Goal: Task Accomplishment & Management: Complete application form

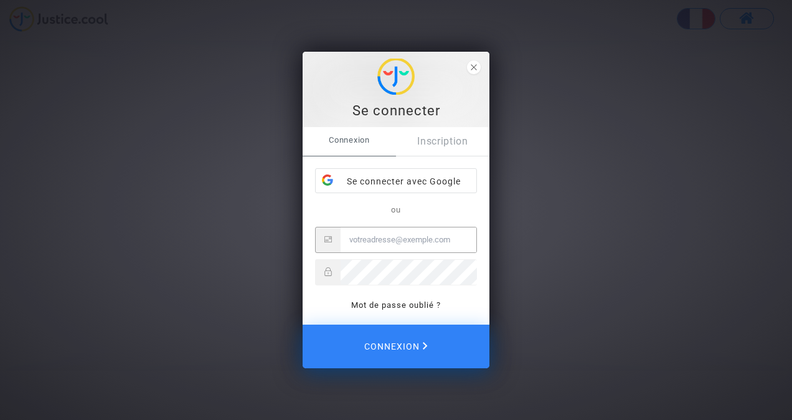
click at [409, 241] on input "Email" at bounding box center [408, 239] width 136 height 25
click at [403, 232] on input "Email" at bounding box center [408, 239] width 136 height 25
type input "[EMAIL_ADDRESS][DOMAIN_NAME]"
click at [303, 324] on button "Connexion" at bounding box center [396, 346] width 187 height 44
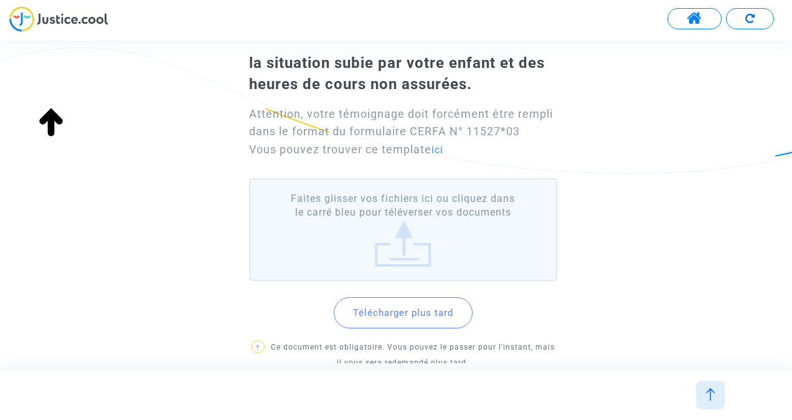
scroll to position [153, 0]
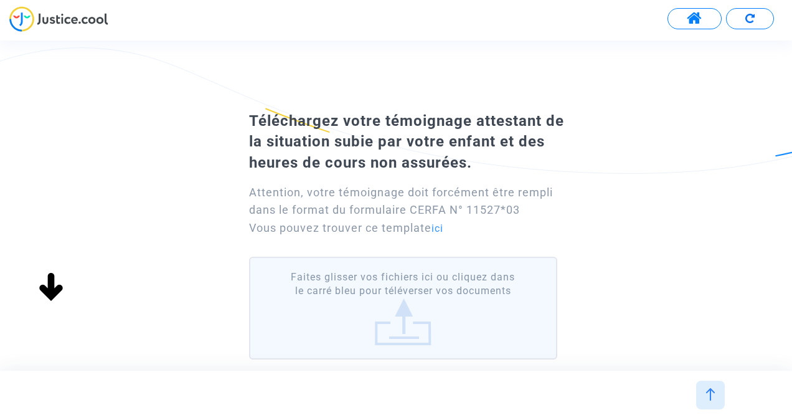
click at [445, 291] on label "Faites glisser vos fichiers ici ou cliquez dans le carré bleu pour téléverser v…" at bounding box center [403, 307] width 308 height 103
click at [0, 0] on input "Faites glisser vos fichiers ici ou cliquez dans le carré bleu pour téléverser v…" at bounding box center [0, 0] width 0 height 0
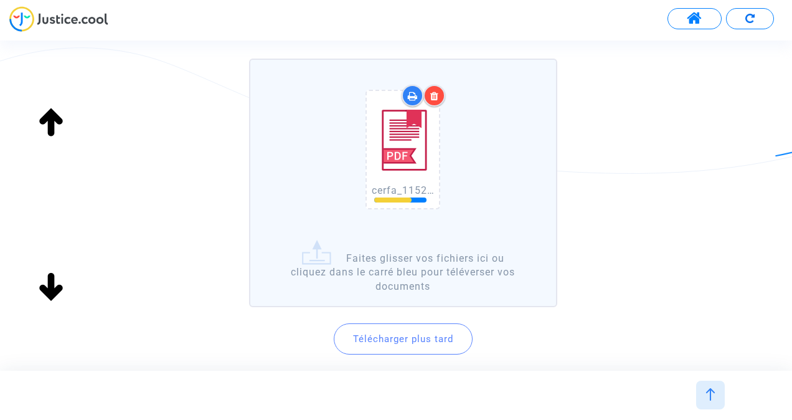
scroll to position [299, 0]
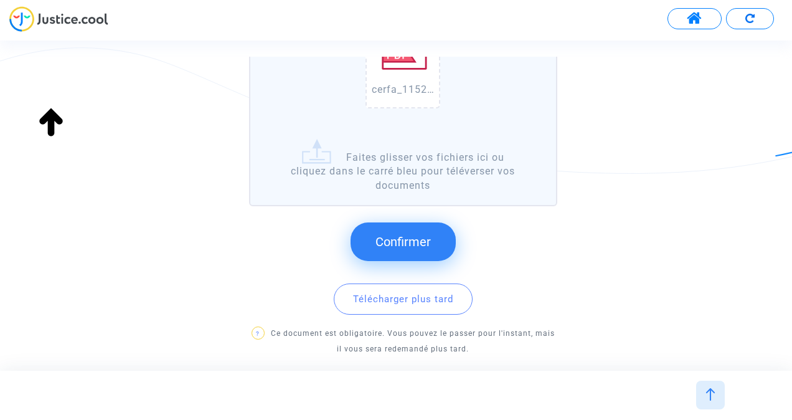
click at [388, 235] on span "Confirmer" at bounding box center [402, 241] width 55 height 15
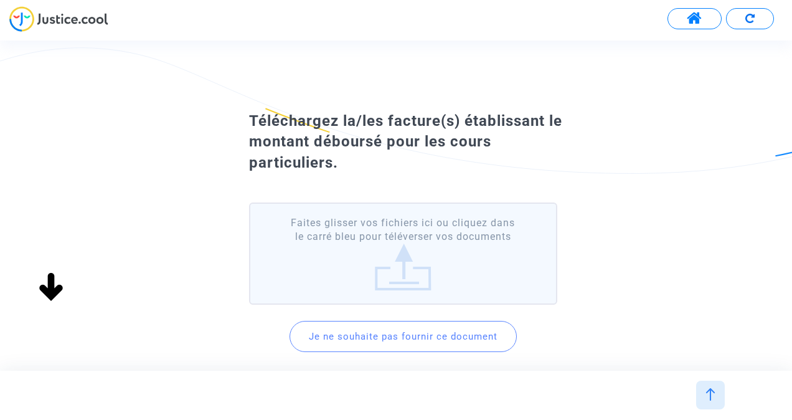
scroll to position [80, 0]
click at [400, 278] on label "Faites glisser vos fichiers ici ou cliquez dans le carré bleu pour téléverser v…" at bounding box center [403, 253] width 308 height 103
click at [0, 0] on input "Faites glisser vos fichiers ici ou cliquez dans le carré bleu pour téléverser v…" at bounding box center [0, 0] width 0 height 0
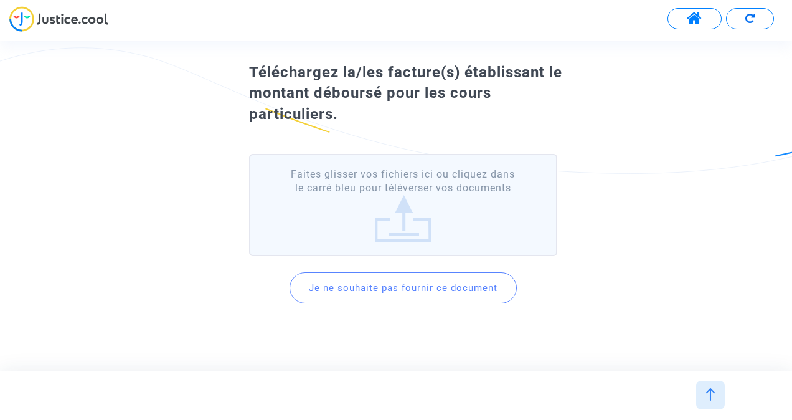
scroll to position [66, 0]
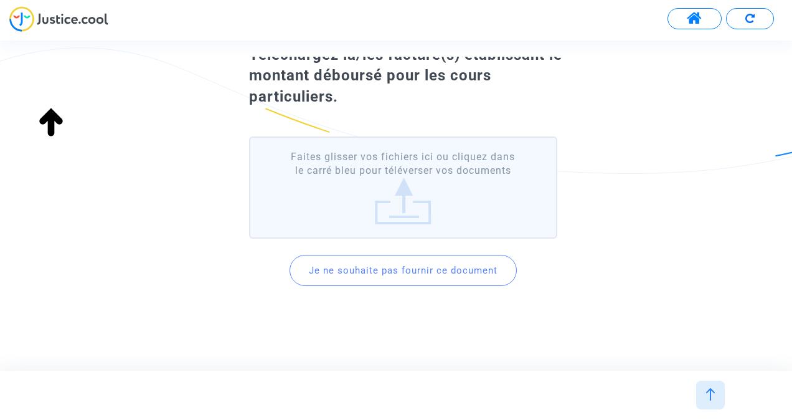
click at [713, 395] on img at bounding box center [710, 394] width 12 height 12
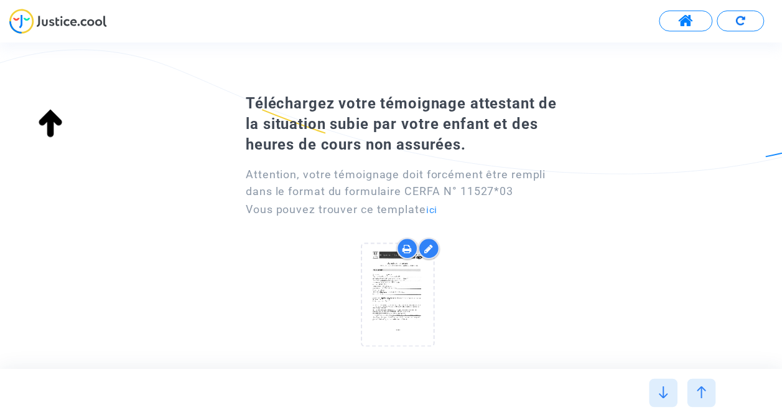
scroll to position [0, 0]
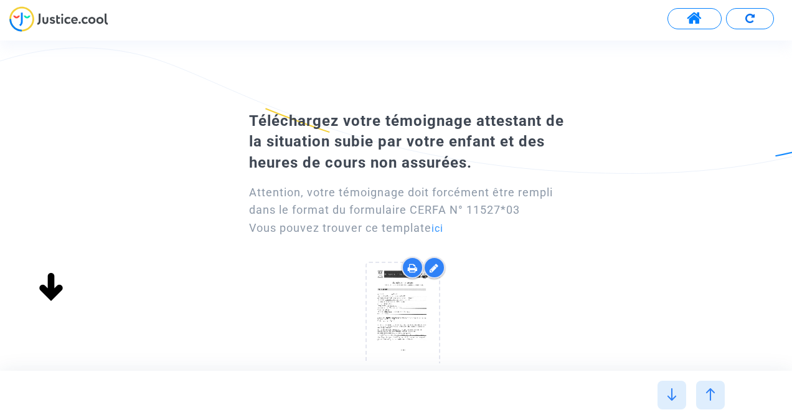
click at [688, 16] on span at bounding box center [695, 19] width 16 height 16
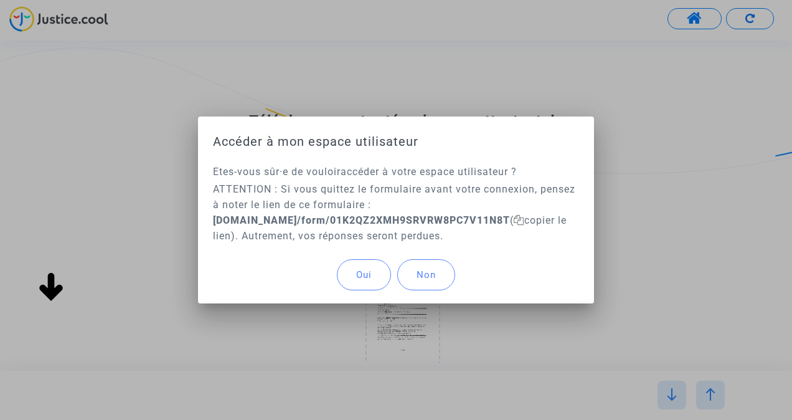
click at [365, 276] on span "Oui" at bounding box center [364, 274] width 16 height 11
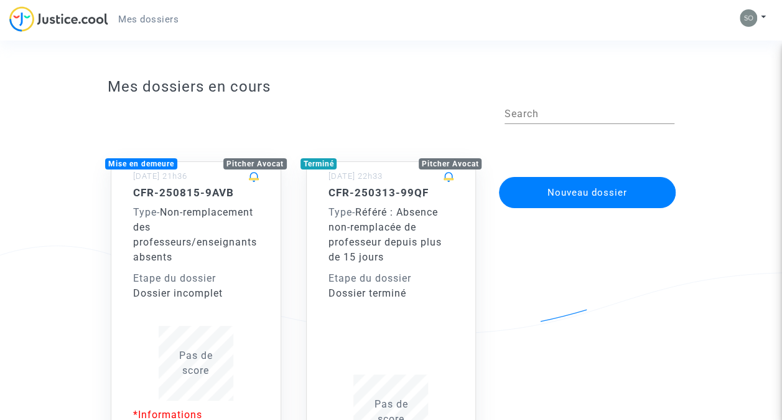
click at [212, 266] on div "CFR-250815-9AVB Type - Non-remplacement des professeurs/enseignants absents Eta…" at bounding box center [196, 243] width 126 height 115
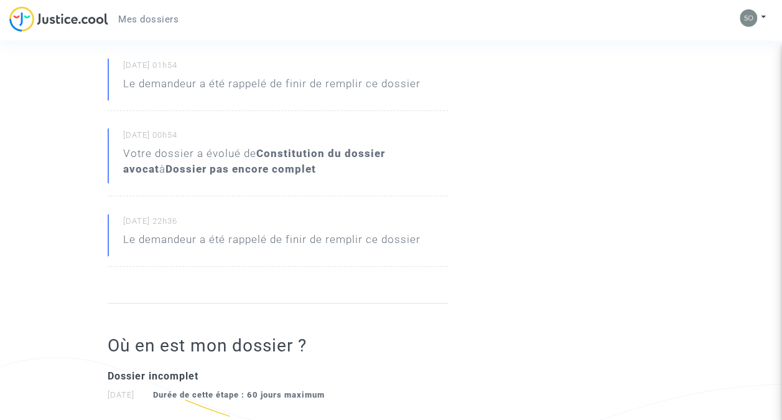
scroll to position [121, 0]
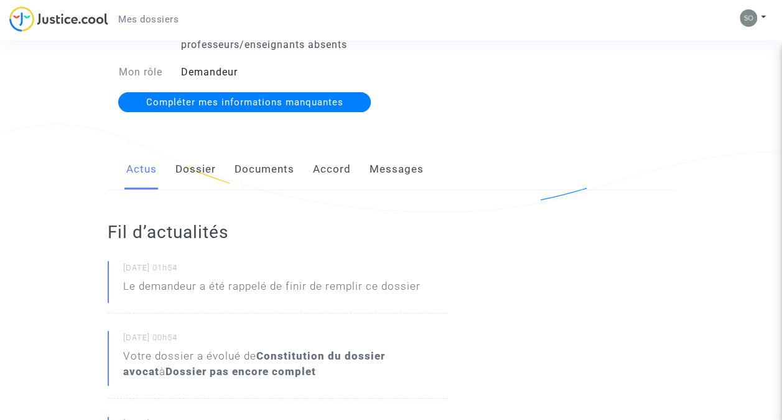
click at [197, 165] on link "Dossier" at bounding box center [196, 169] width 40 height 41
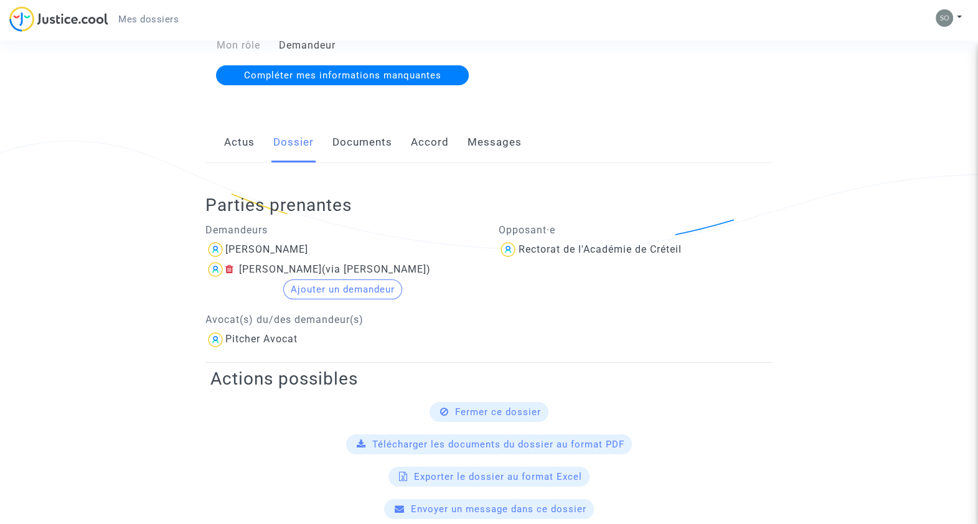
scroll to position [116, 0]
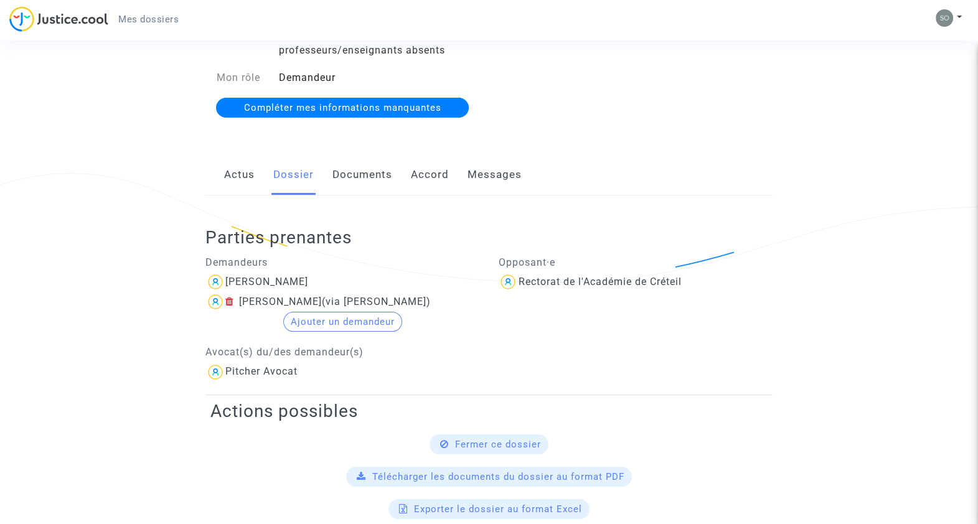
click at [363, 175] on link "Documents" at bounding box center [362, 174] width 60 height 41
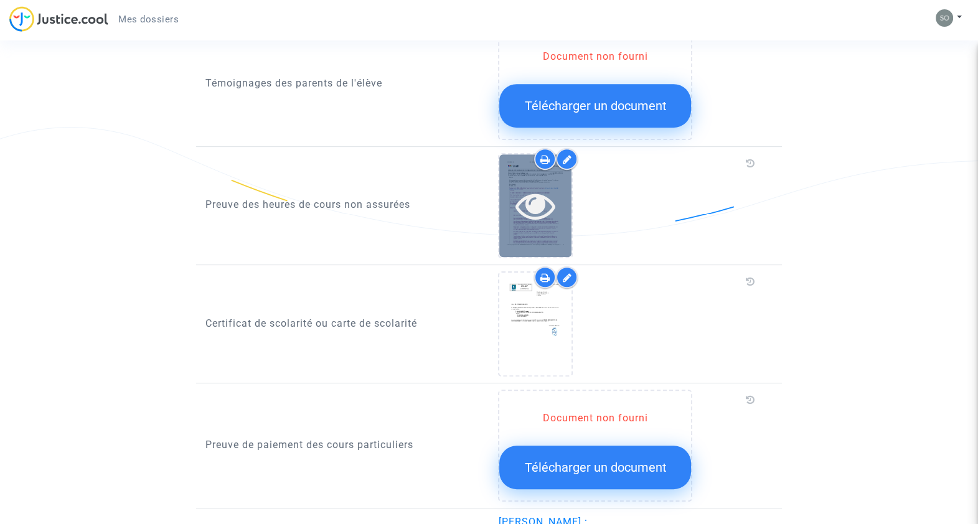
scroll to position [683, 0]
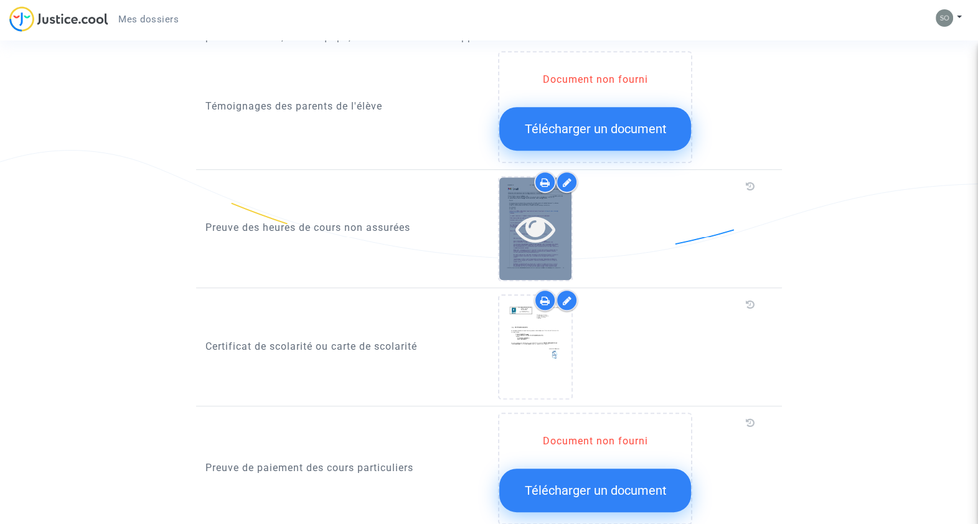
click at [538, 227] on icon at bounding box center [535, 229] width 40 height 40
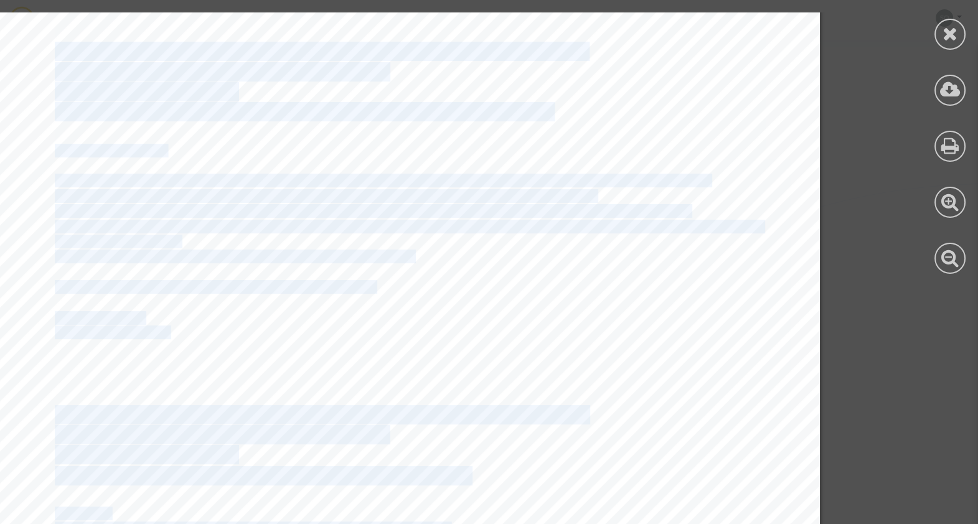
scroll to position [22098, 217]
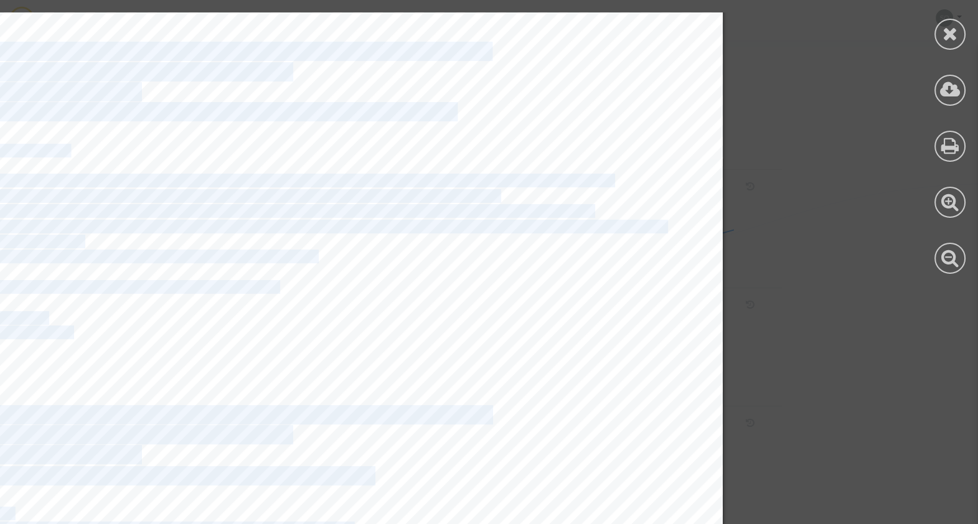
drag, startPoint x: 974, startPoint y: 209, endPoint x: 979, endPoint y: 322, distance: 113.4
click at [791, 322] on html "Mes dossiers Mon profil Paramètres Déconnexion Ref. CFR-250815-9AVB Etape Dossi…" at bounding box center [489, 157] width 978 height 1681
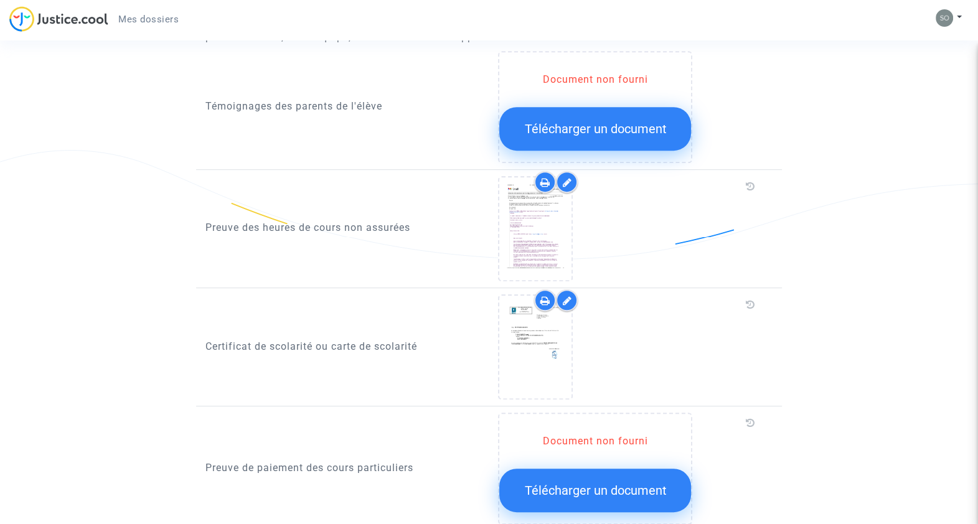
click at [588, 220] on div at bounding box center [629, 228] width 262 height 105
click at [568, 179] on icon at bounding box center [566, 182] width 9 height 10
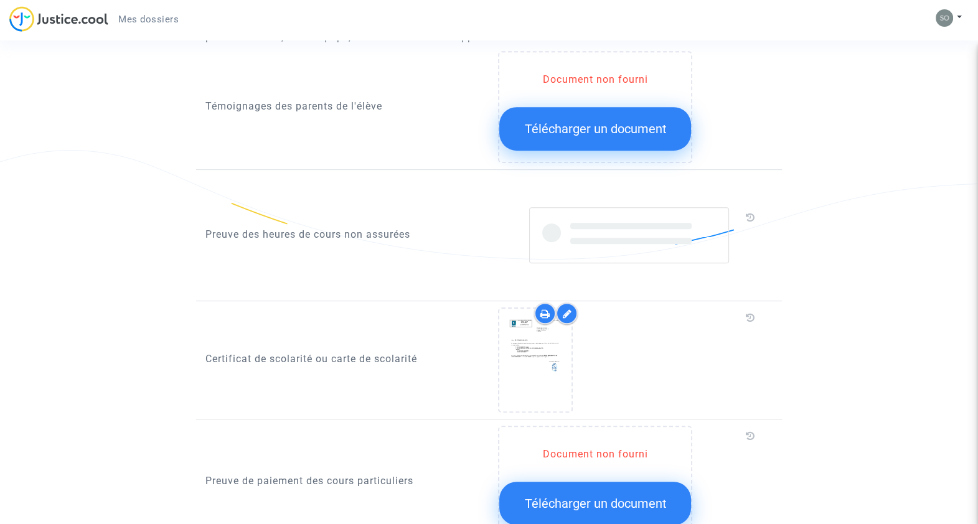
click at [627, 245] on div at bounding box center [629, 235] width 200 height 56
click at [746, 213] on icon at bounding box center [749, 217] width 9 height 10
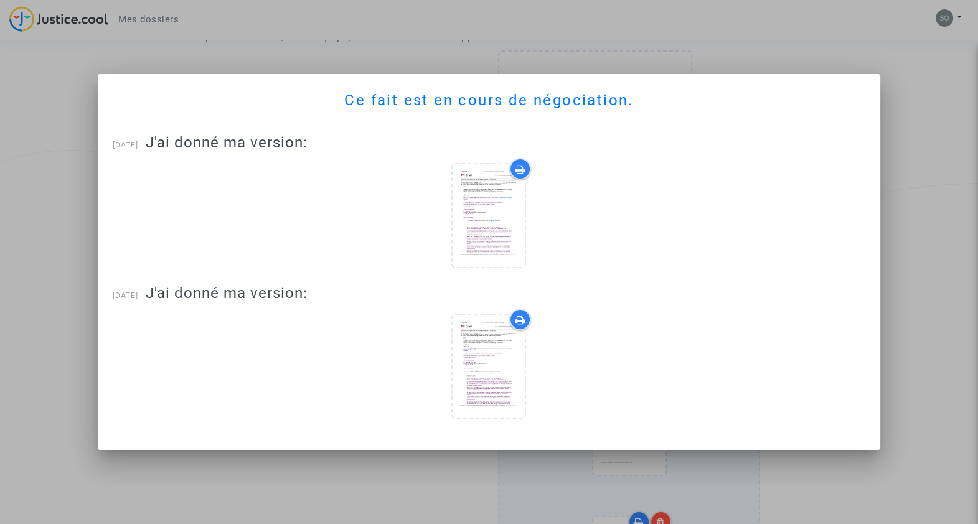
click at [791, 190] on div at bounding box center [489, 262] width 978 height 524
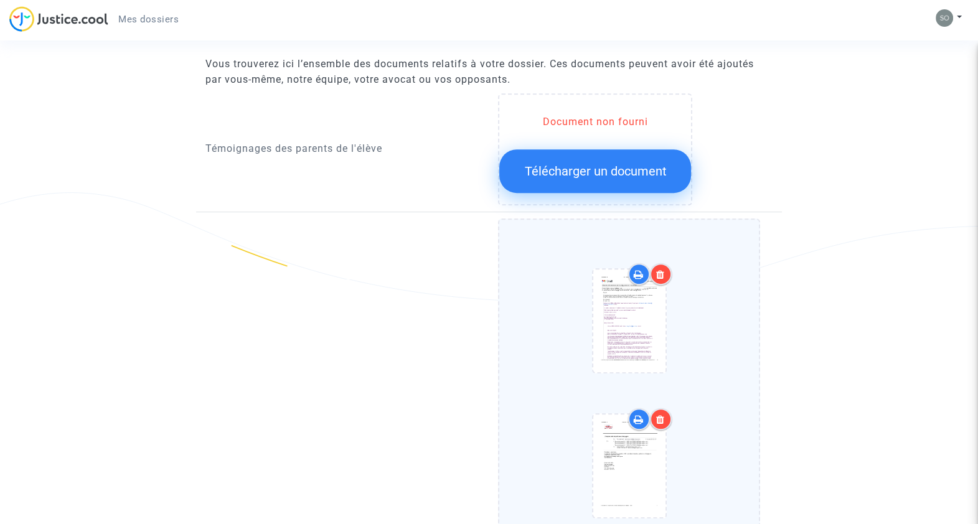
scroll to position [605, 0]
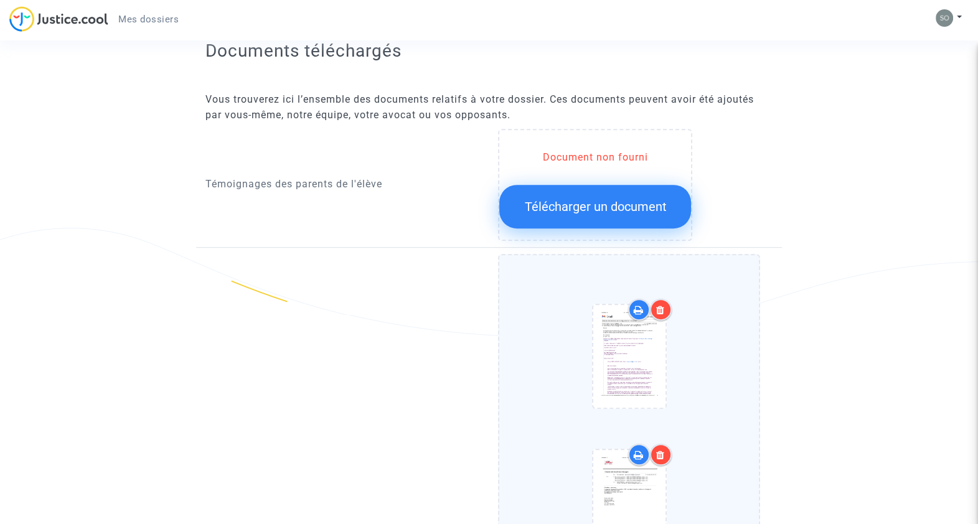
click at [665, 309] on div at bounding box center [661, 310] width 22 height 22
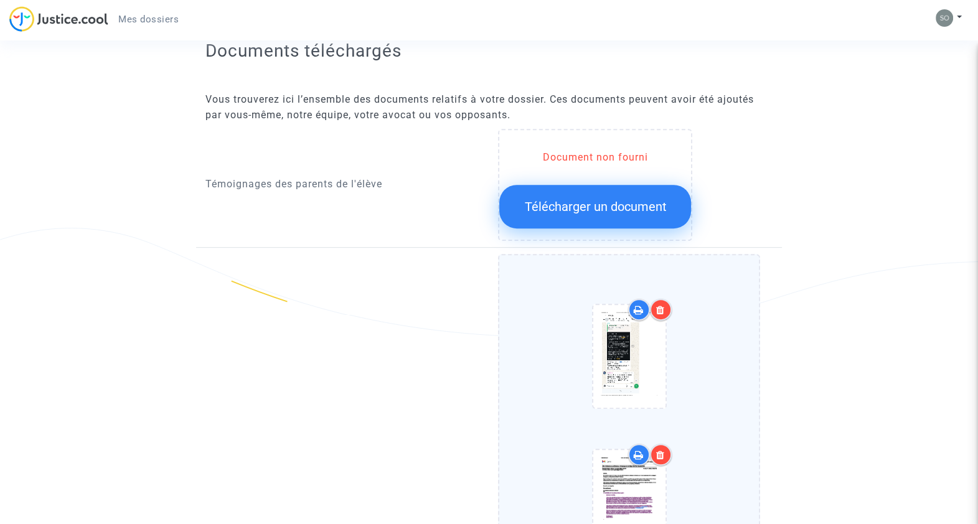
click at [665, 309] on div at bounding box center [661, 310] width 22 height 22
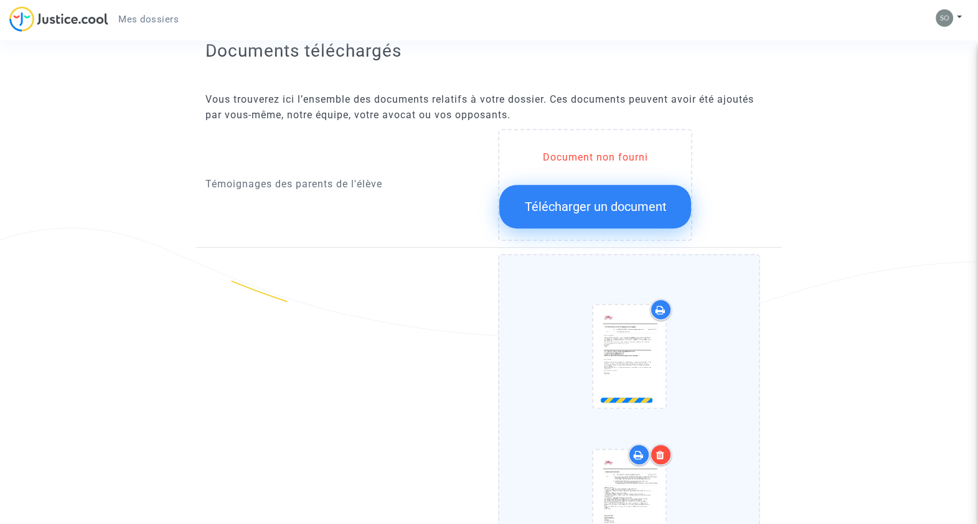
click at [665, 419] on div at bounding box center [661, 455] width 22 height 22
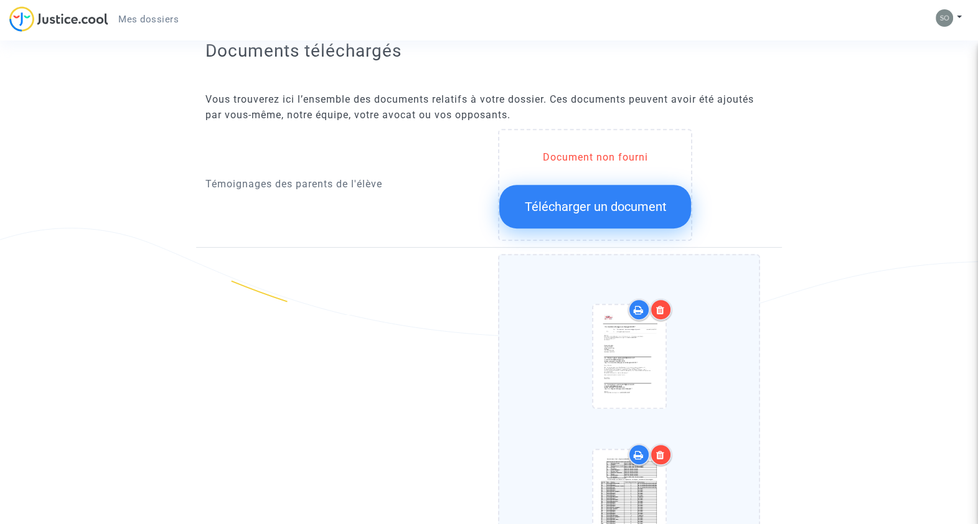
click at [665, 309] on div at bounding box center [661, 310] width 22 height 22
click at [665, 419] on div at bounding box center [661, 455] width 22 height 22
click at [665, 309] on div at bounding box center [661, 310] width 22 height 22
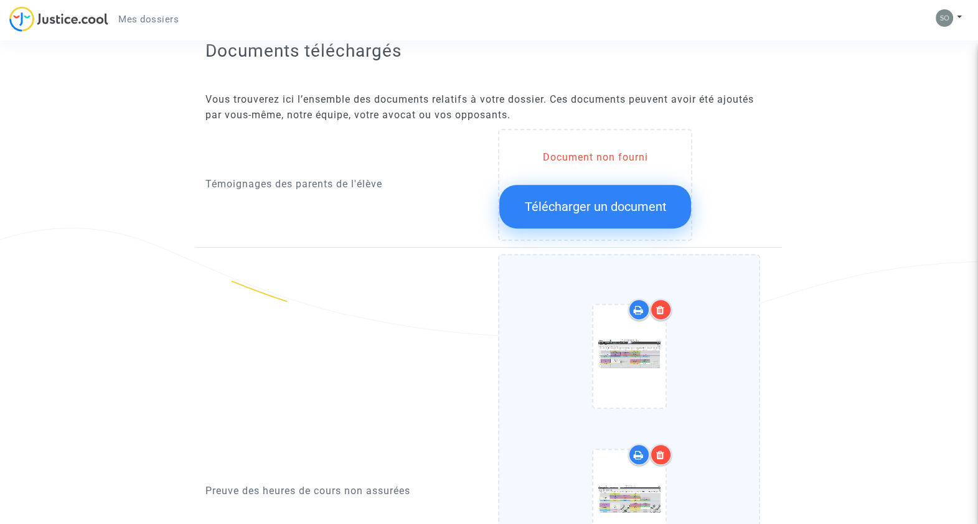
click at [665, 309] on div at bounding box center [661, 310] width 22 height 22
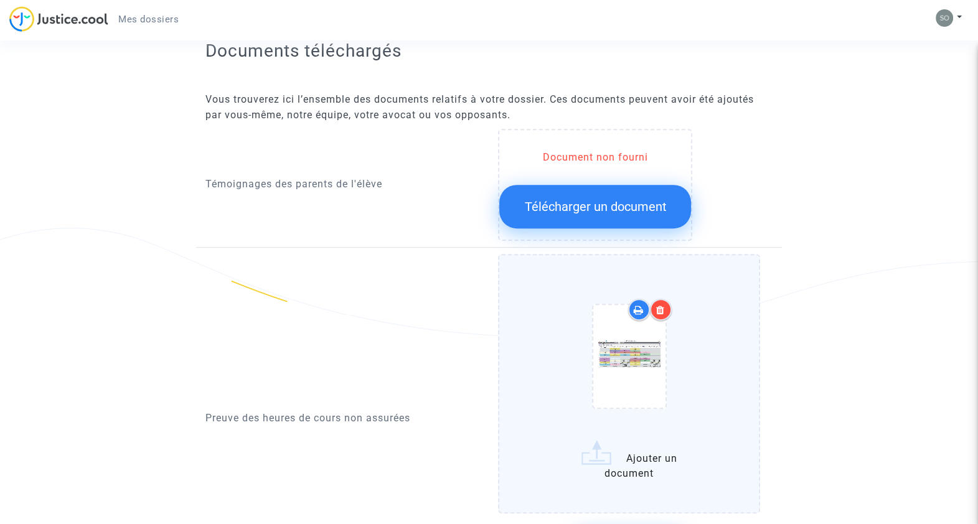
click at [665, 309] on div at bounding box center [661, 310] width 22 height 22
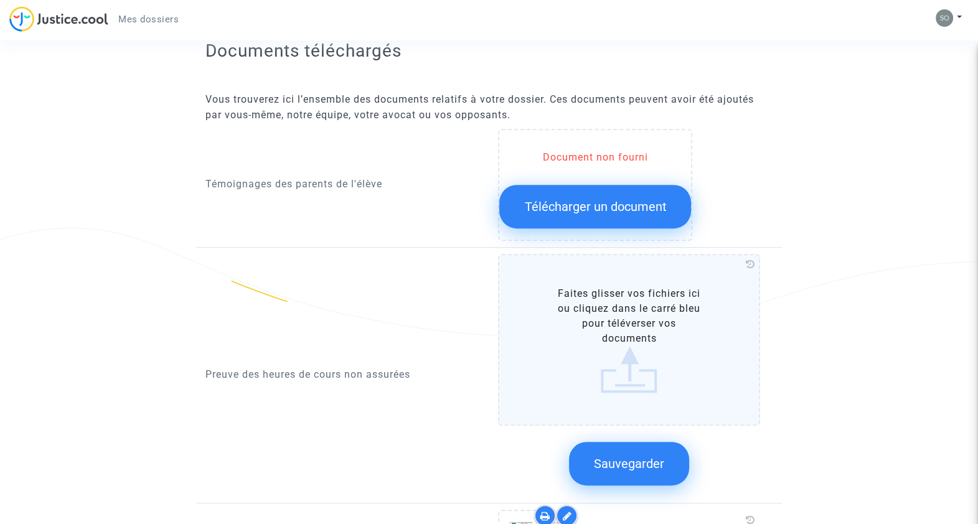
click at [613, 206] on span "Télécharger un document" at bounding box center [595, 206] width 142 height 15
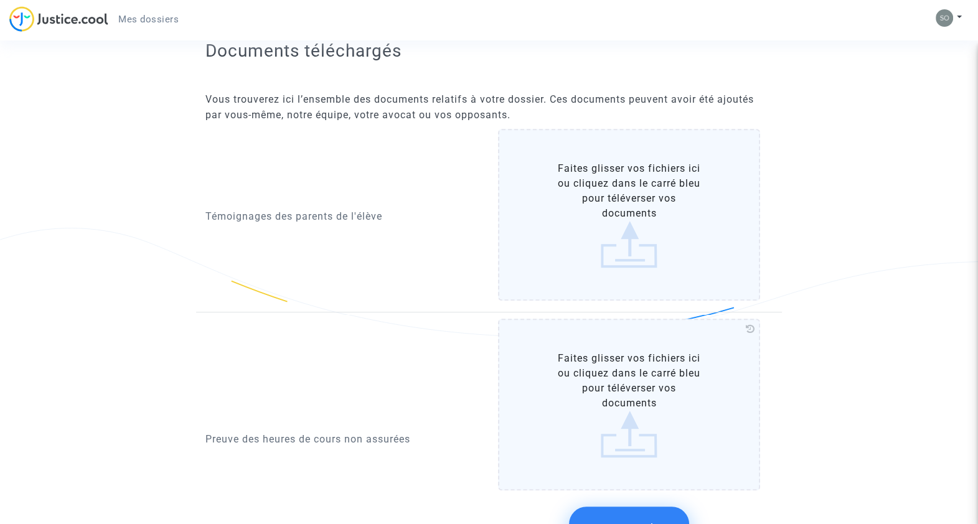
click at [614, 193] on label "Faites glisser vos fichiers ici ou cliquez dans le carré bleu pour téléverser v…" at bounding box center [629, 215] width 262 height 172
click at [0, 0] on input "Faites glisser vos fichiers ici ou cliquez dans le carré bleu pour téléverser v…" at bounding box center [0, 0] width 0 height 0
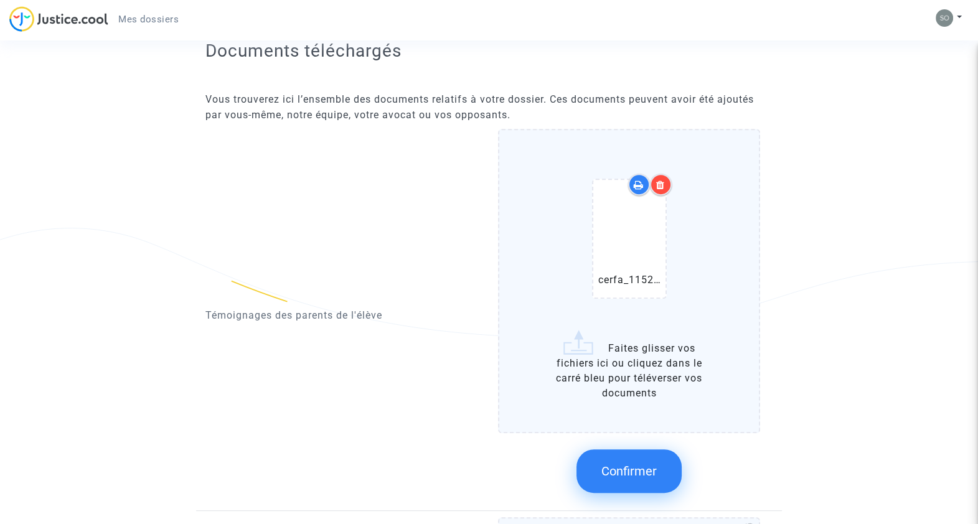
click at [605, 419] on button "Confirmer" at bounding box center [628, 471] width 105 height 44
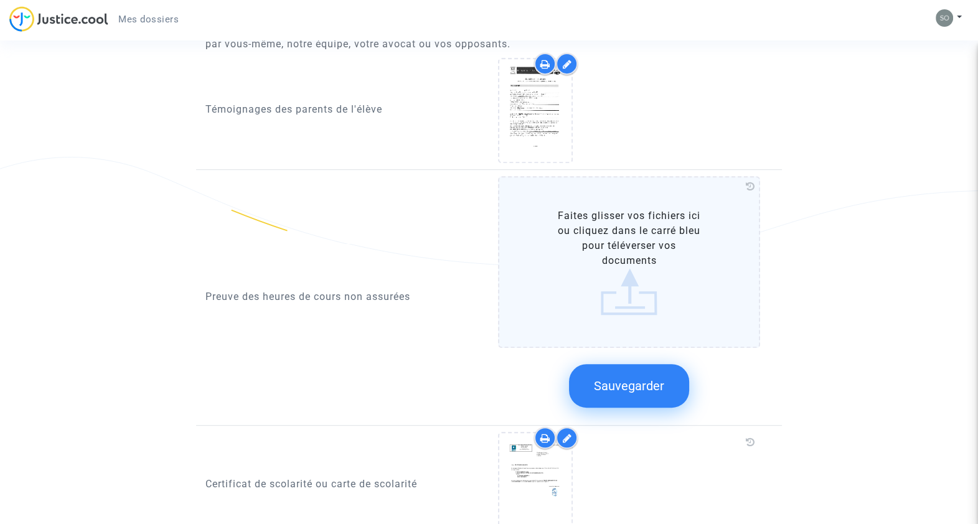
scroll to position [761, 0]
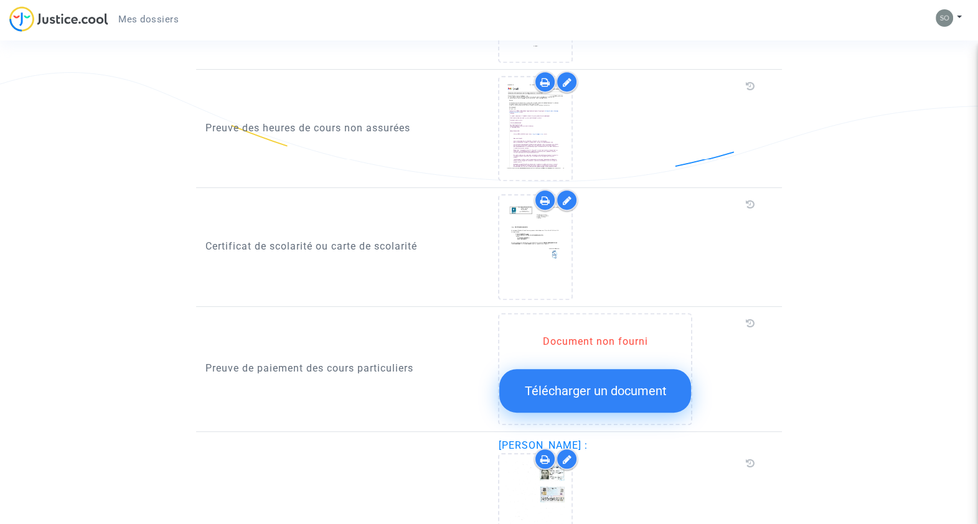
scroll to position [683, 0]
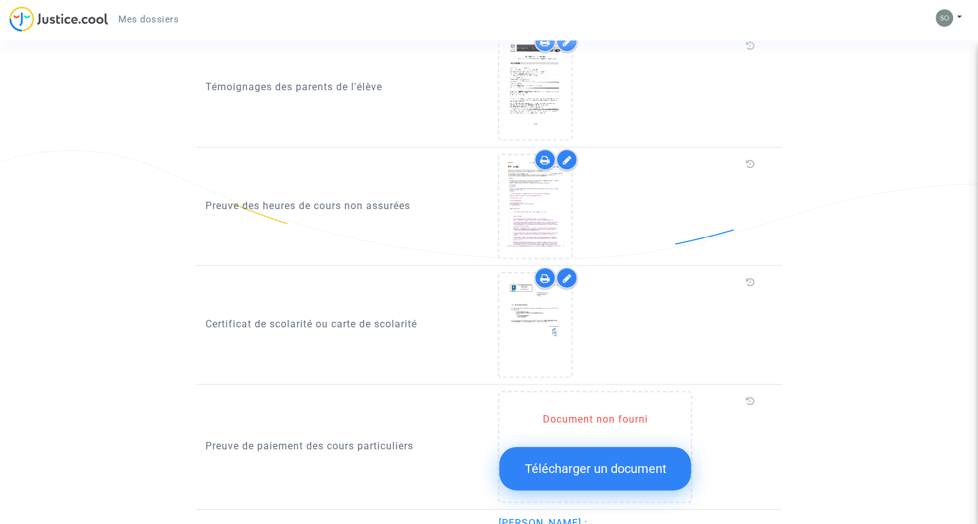
click at [571, 156] on icon at bounding box center [566, 160] width 9 height 10
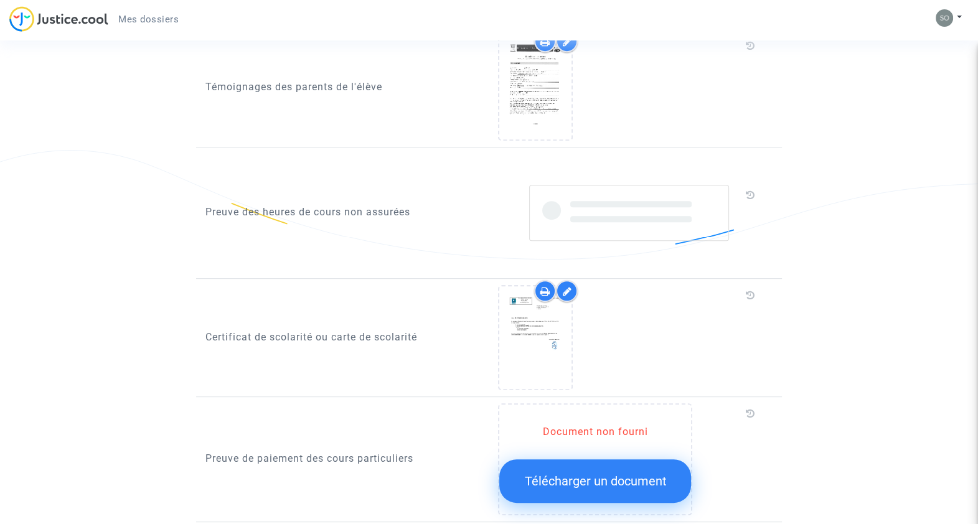
click at [650, 206] on div at bounding box center [629, 213] width 200 height 56
click at [627, 210] on div at bounding box center [629, 213] width 200 height 56
click at [581, 474] on span "Télécharger un document" at bounding box center [595, 481] width 142 height 15
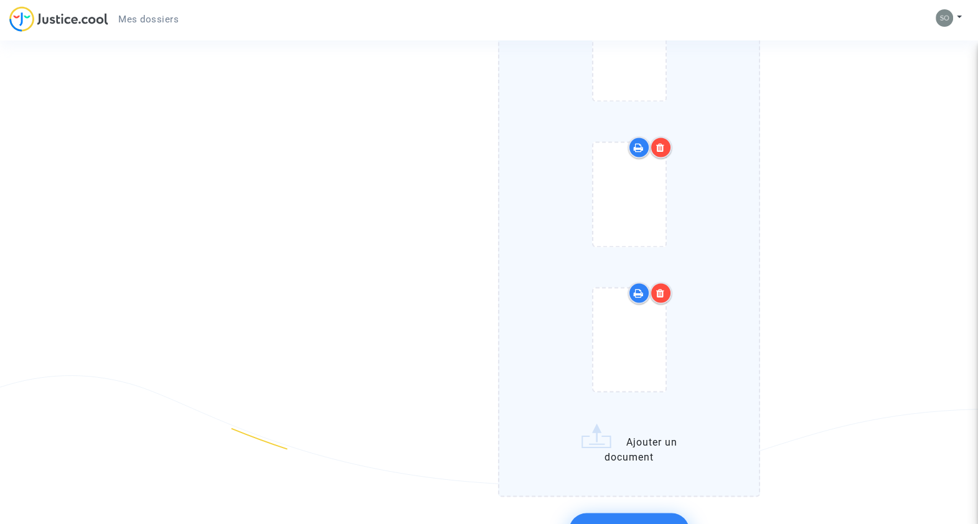
scroll to position [2628, 0]
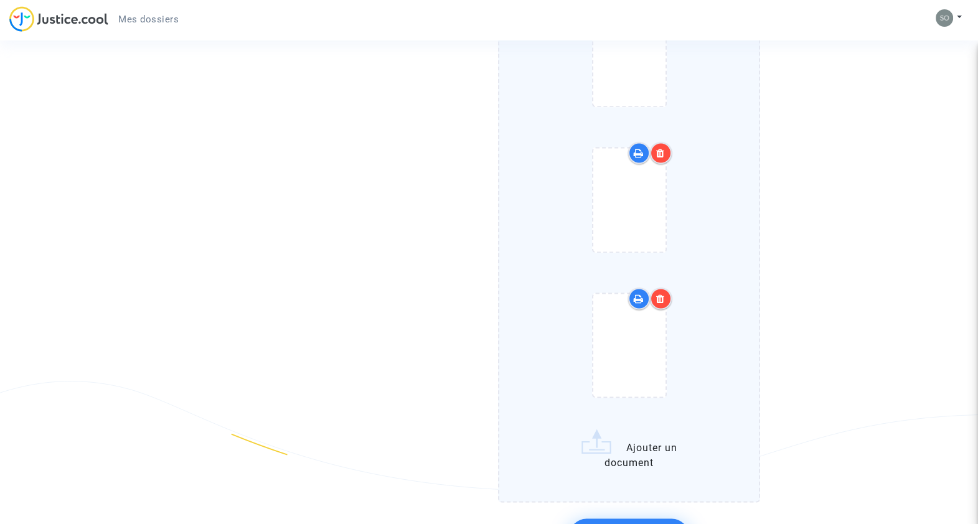
click at [659, 294] on icon at bounding box center [660, 299] width 9 height 10
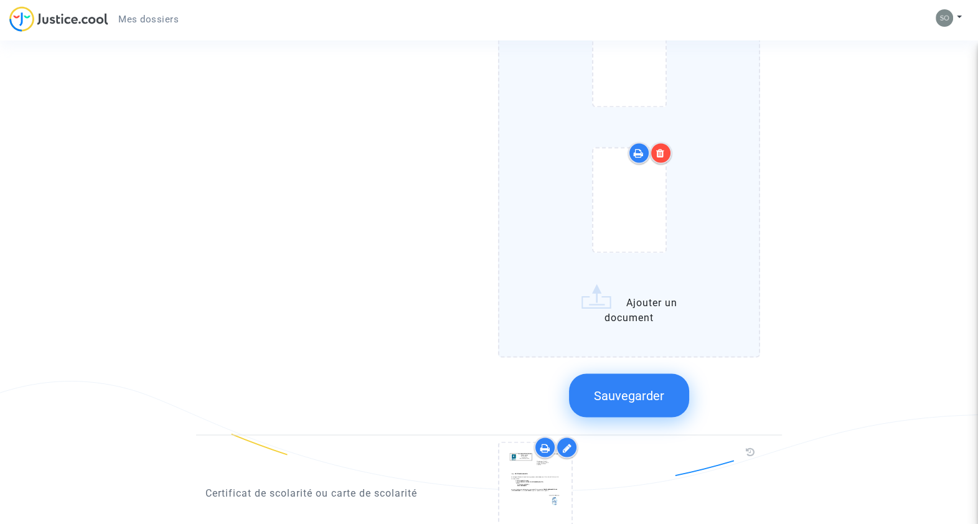
click at [663, 142] on div at bounding box center [661, 153] width 22 height 22
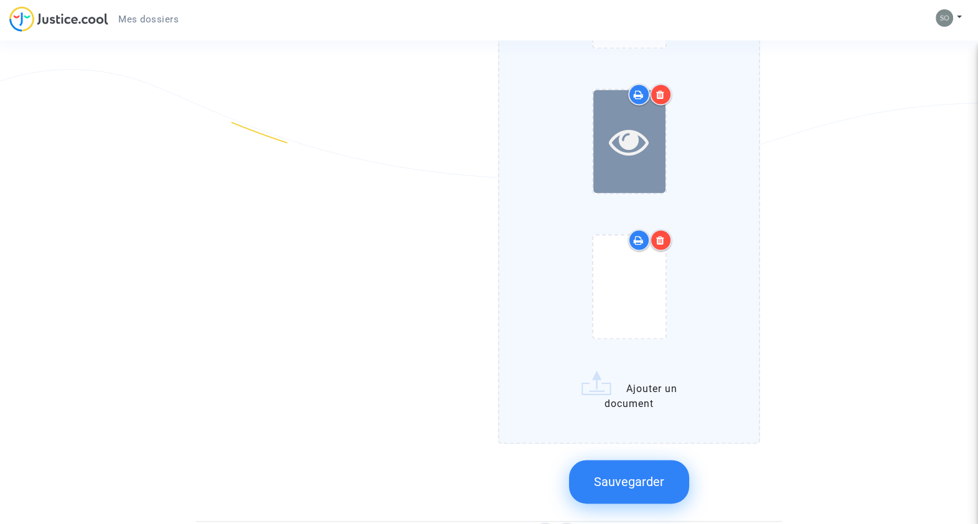
scroll to position [2395, 0]
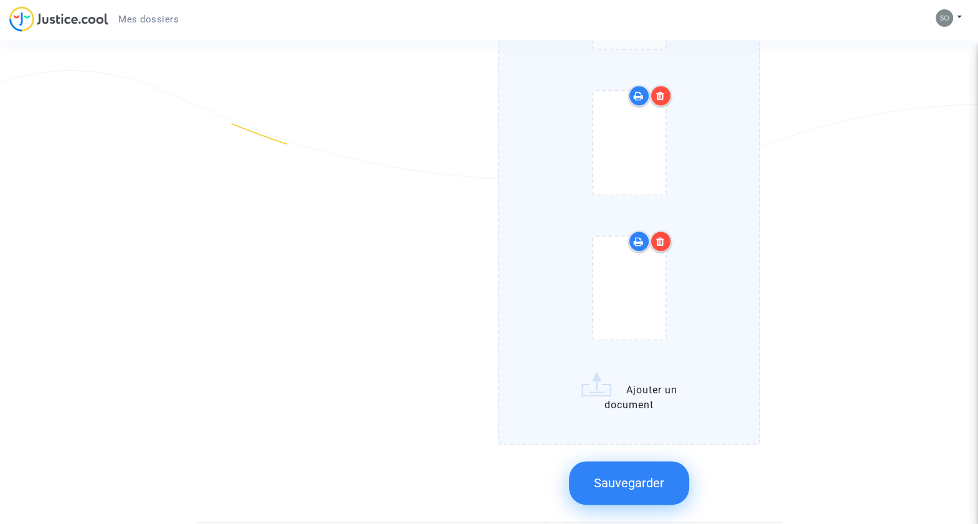
click at [657, 230] on div at bounding box center [661, 241] width 22 height 22
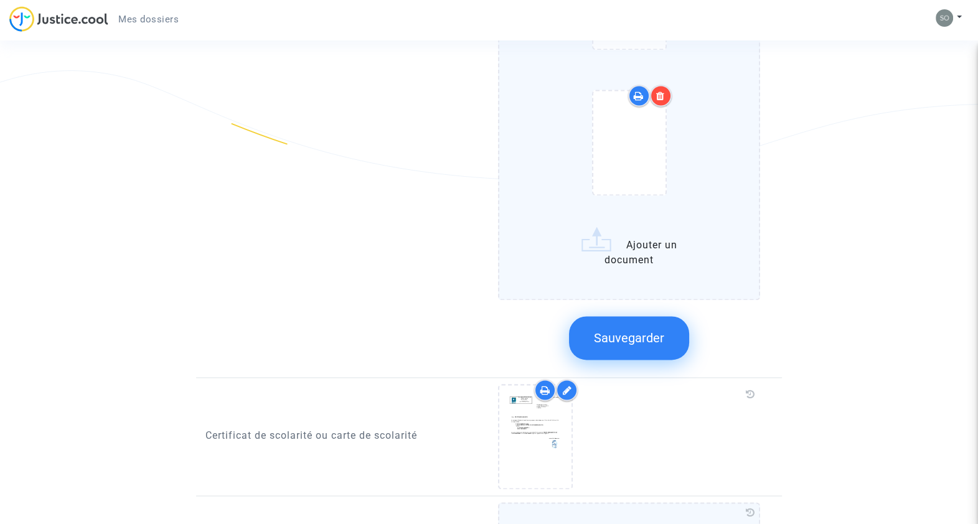
click at [659, 91] on icon at bounding box center [660, 96] width 9 height 10
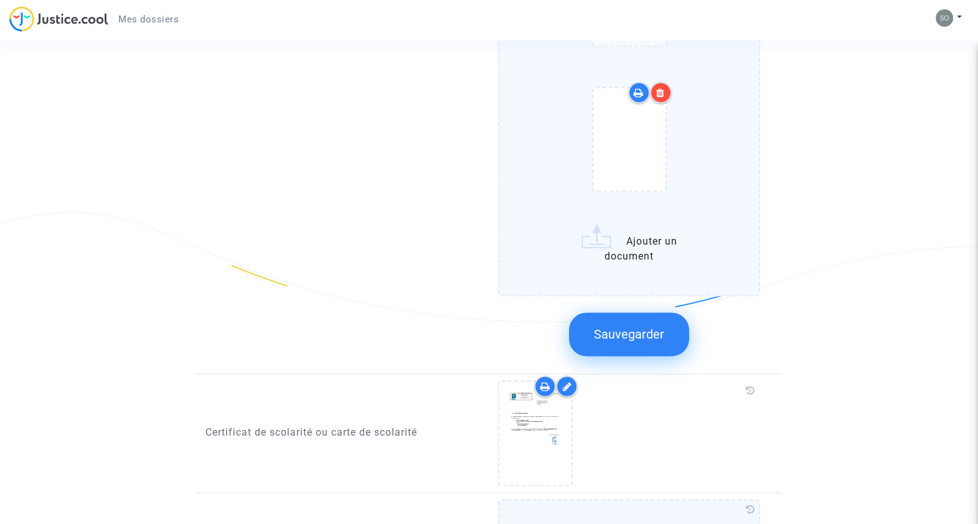
scroll to position [2161, 0]
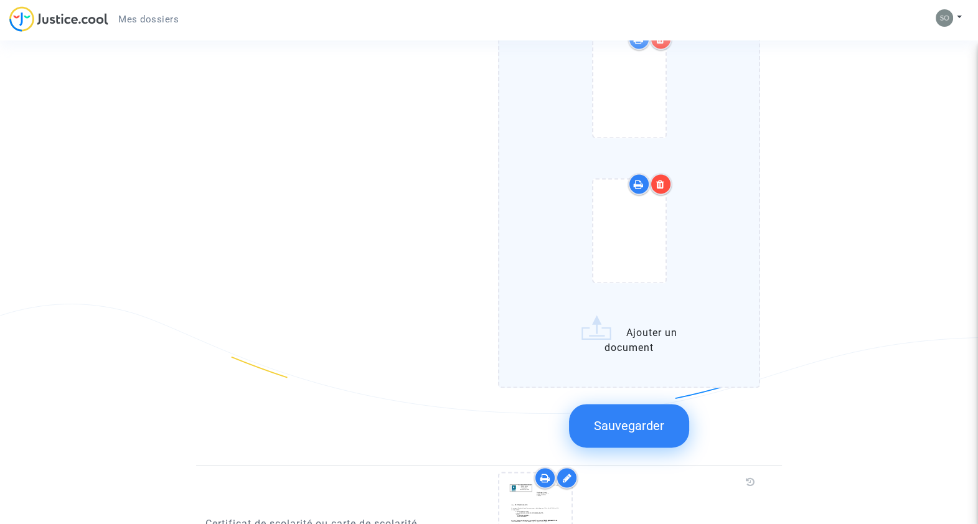
click at [662, 179] on icon at bounding box center [660, 184] width 9 height 10
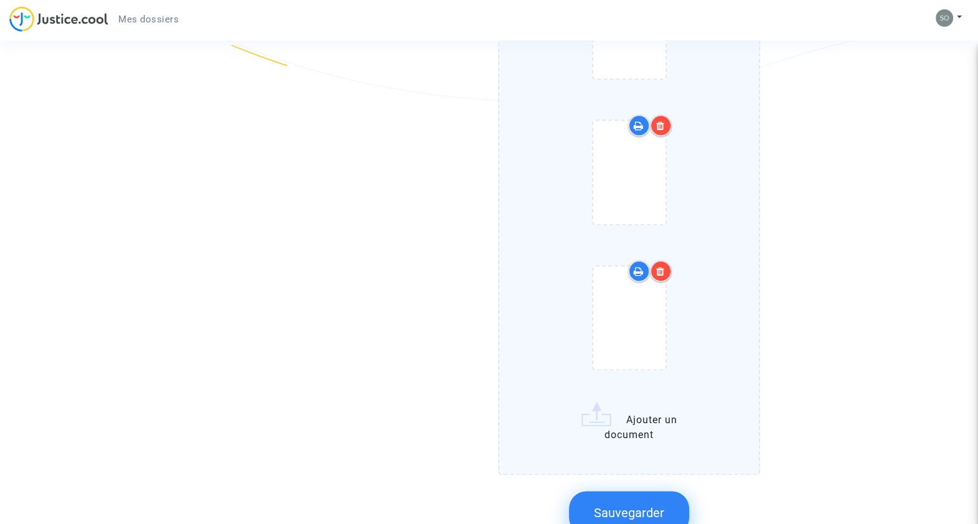
scroll to position [1928, 0]
click at [659, 128] on div at bounding box center [661, 127] width 22 height 22
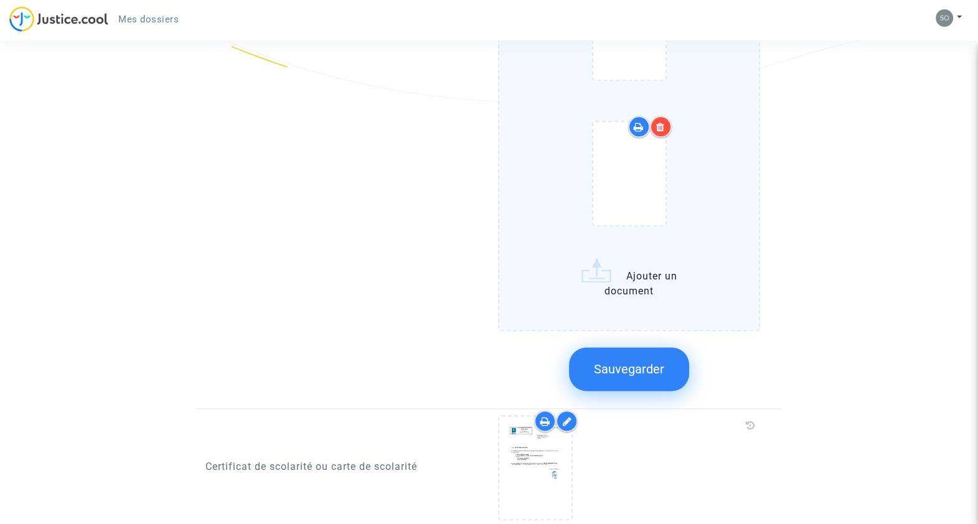
click at [663, 122] on icon at bounding box center [660, 127] width 9 height 10
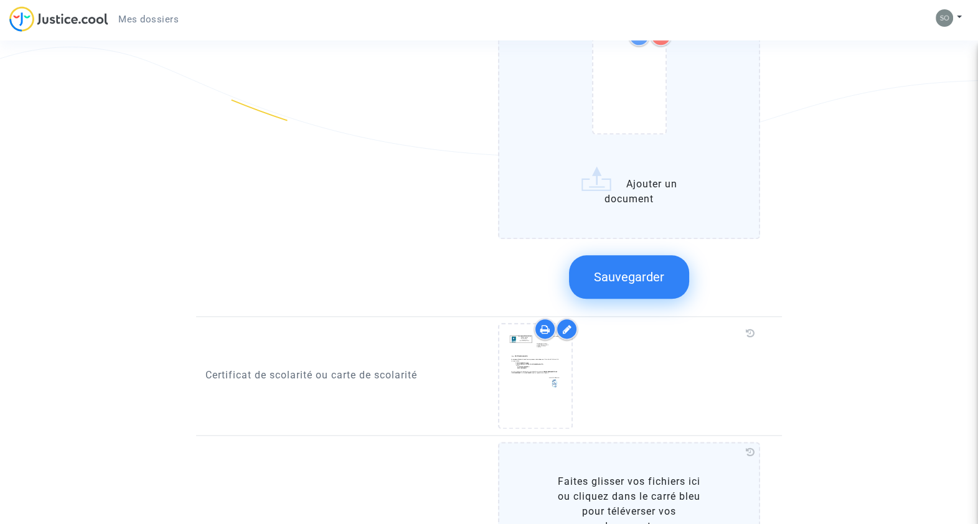
scroll to position [1772, 0]
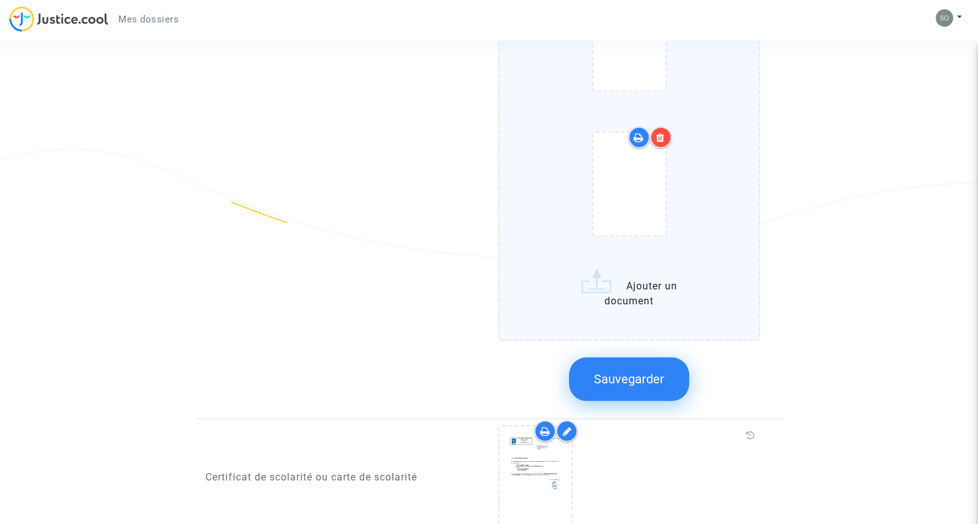
click at [664, 135] on icon at bounding box center [660, 138] width 9 height 10
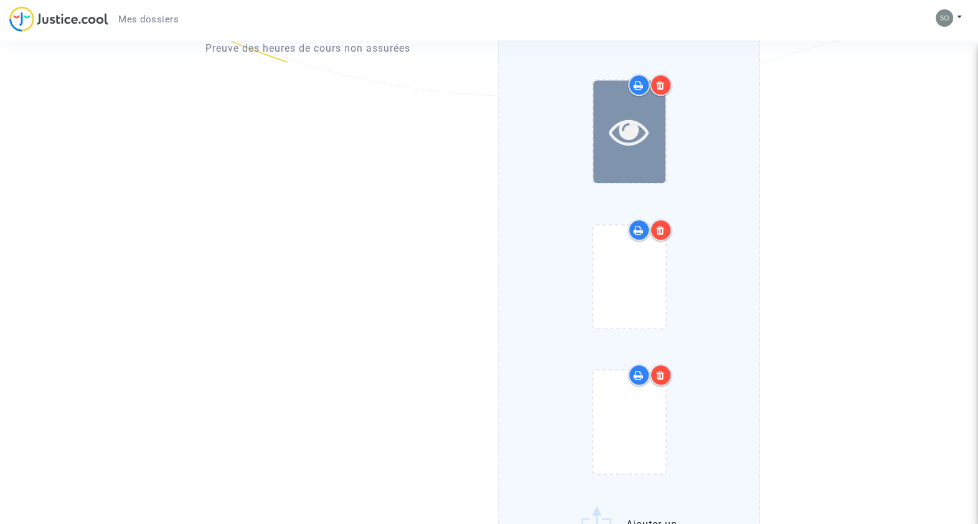
scroll to position [1383, 0]
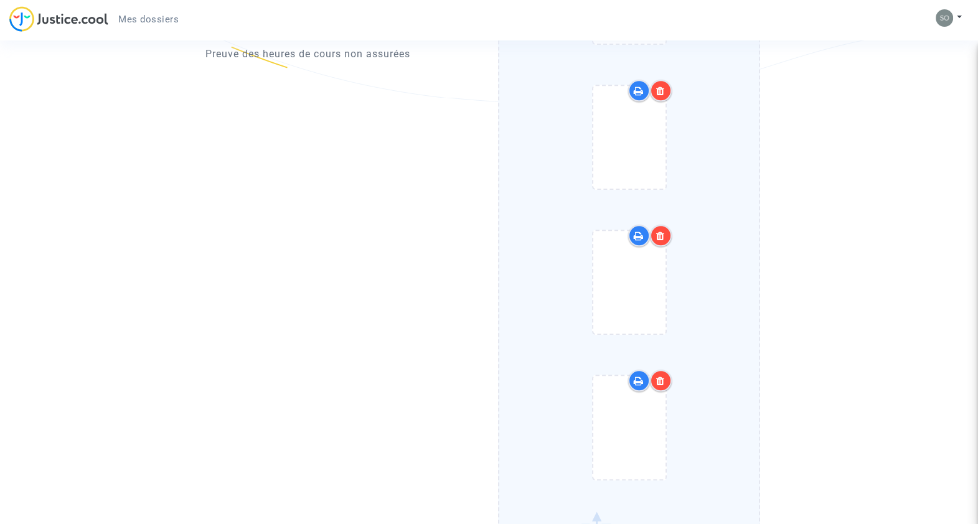
click at [660, 91] on div at bounding box center [661, 91] width 22 height 22
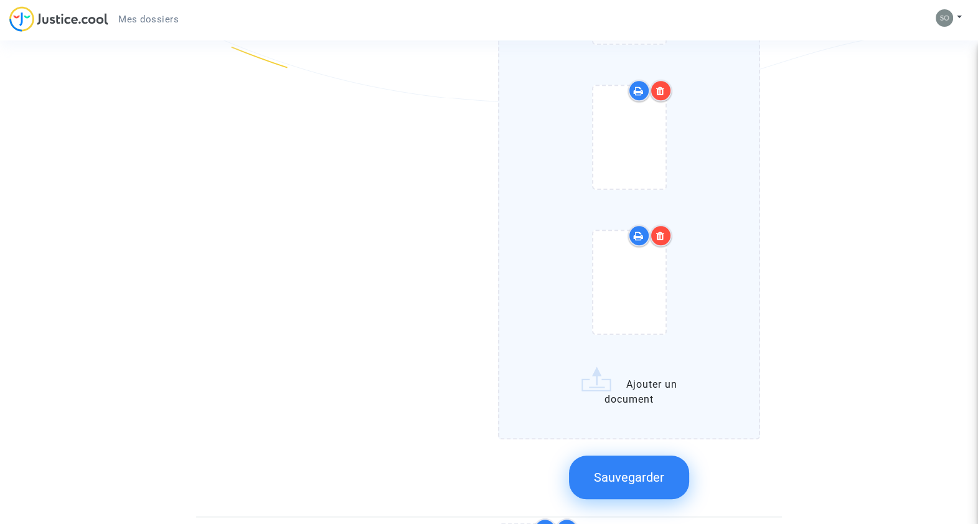
click at [660, 91] on icon at bounding box center [660, 91] width 9 height 10
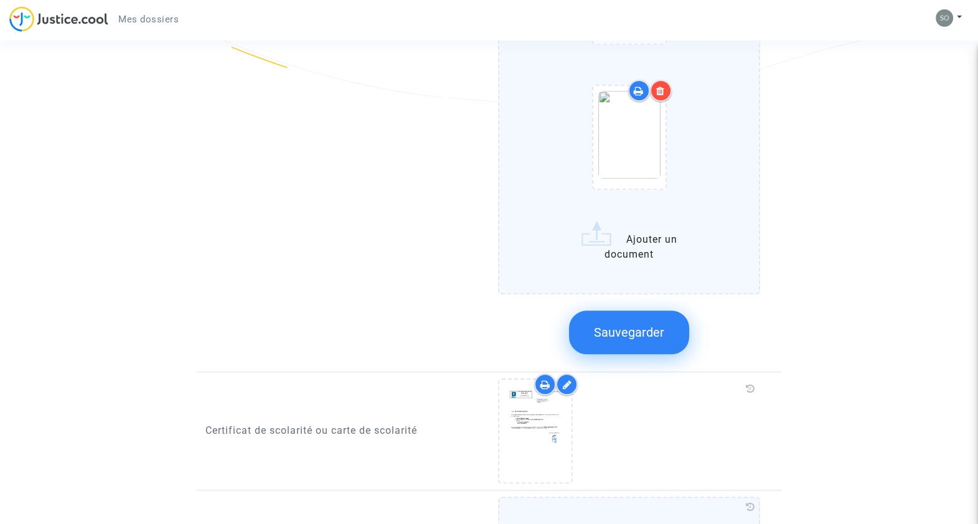
click at [660, 91] on icon at bounding box center [660, 91] width 9 height 10
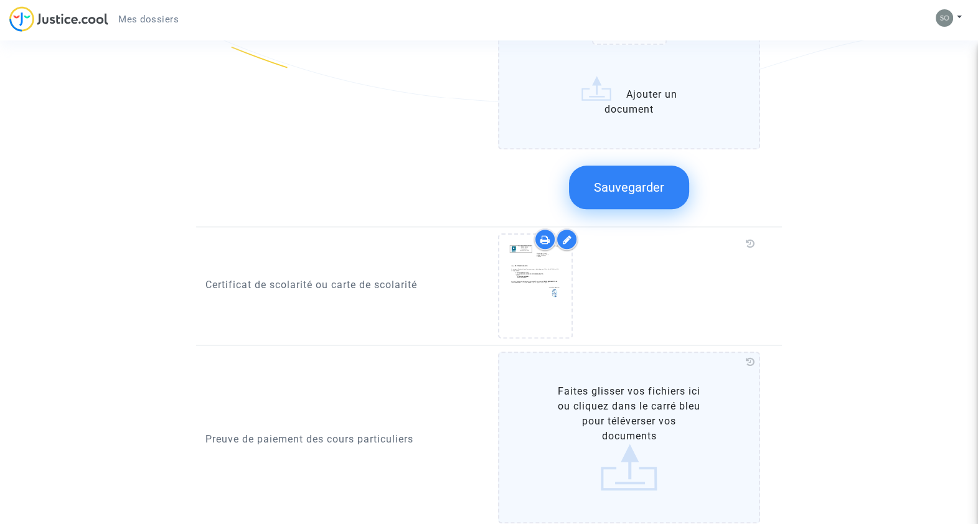
scroll to position [1228, 0]
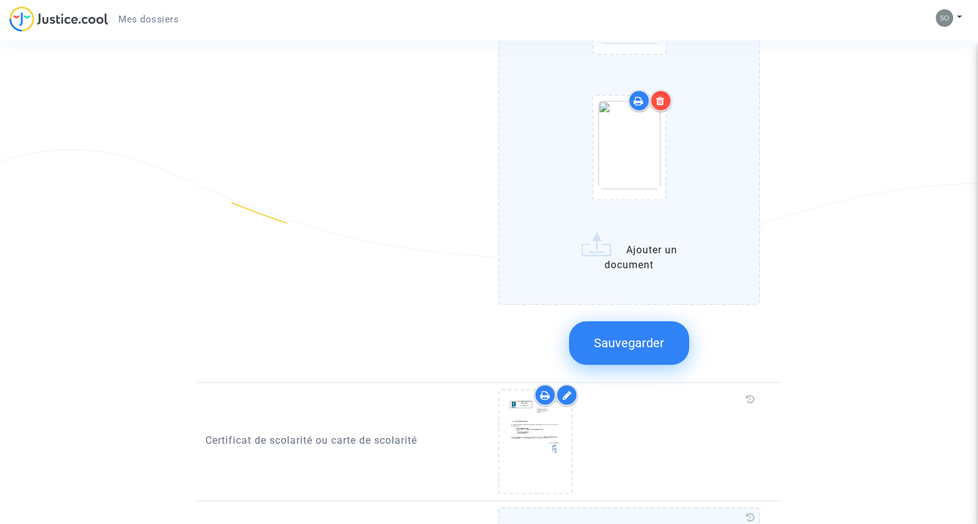
click at [662, 96] on icon at bounding box center [660, 101] width 9 height 10
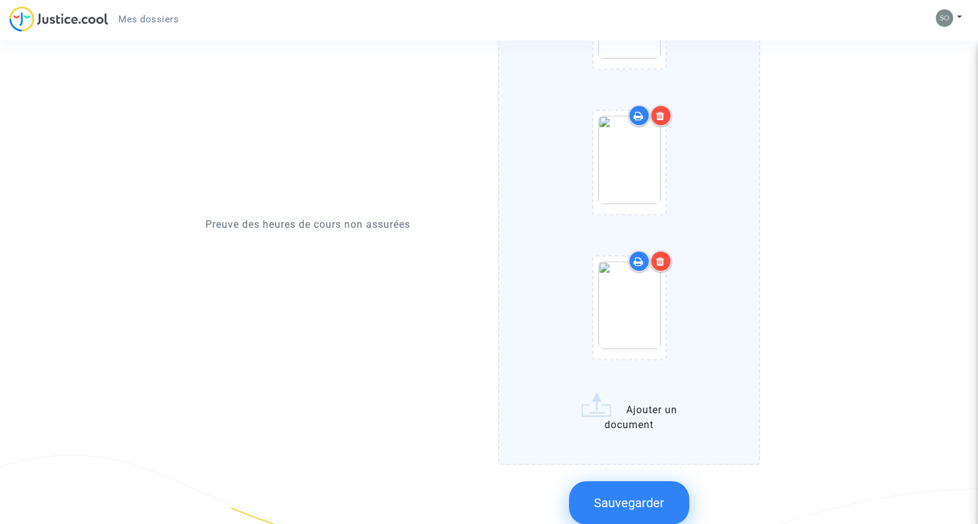
scroll to position [916, 0]
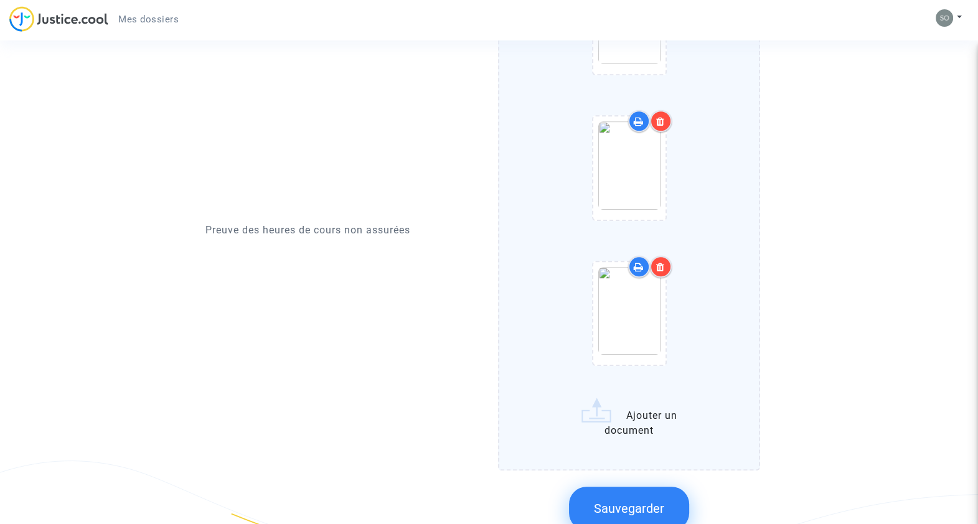
click at [665, 120] on div at bounding box center [661, 121] width 22 height 22
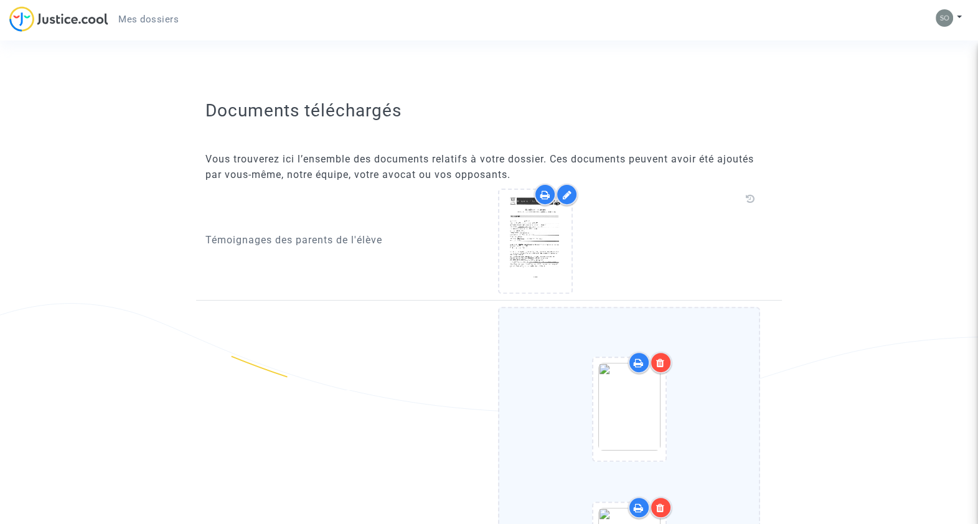
scroll to position [527, 0]
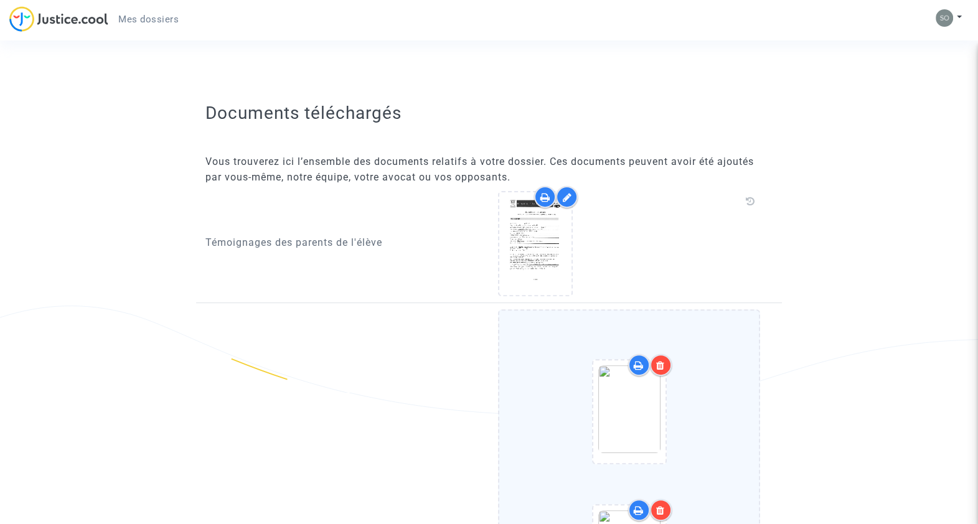
click at [663, 367] on icon at bounding box center [660, 365] width 9 height 10
click at [663, 366] on icon at bounding box center [660, 365] width 9 height 10
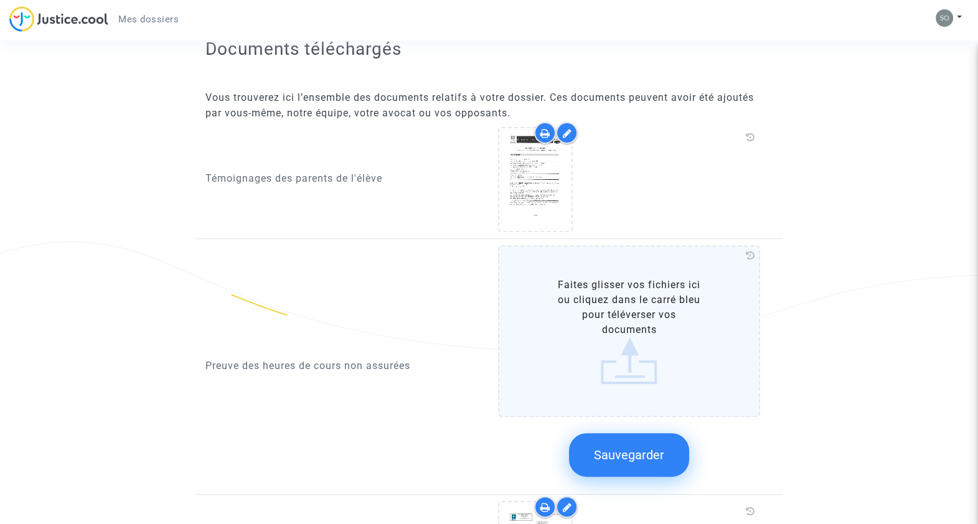
scroll to position [683, 0]
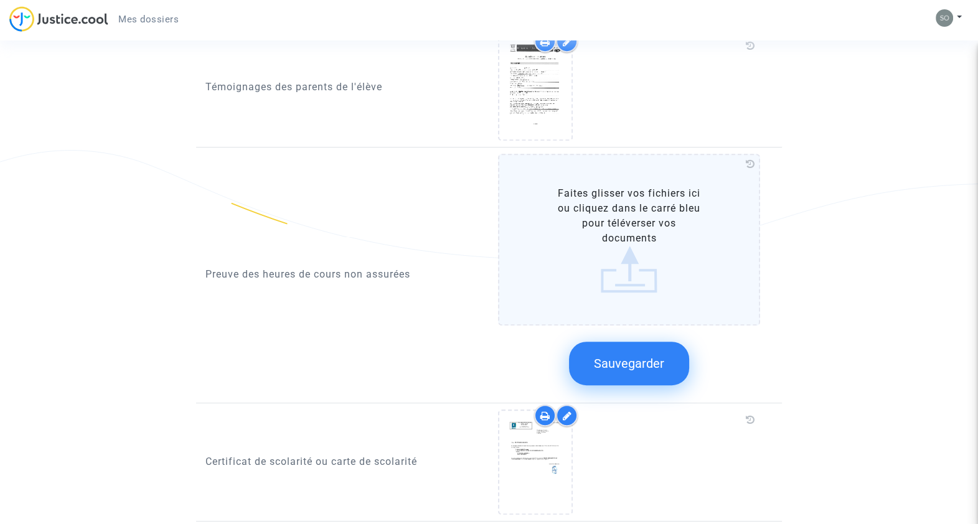
click at [618, 367] on span "Sauvegarder" at bounding box center [629, 363] width 70 height 15
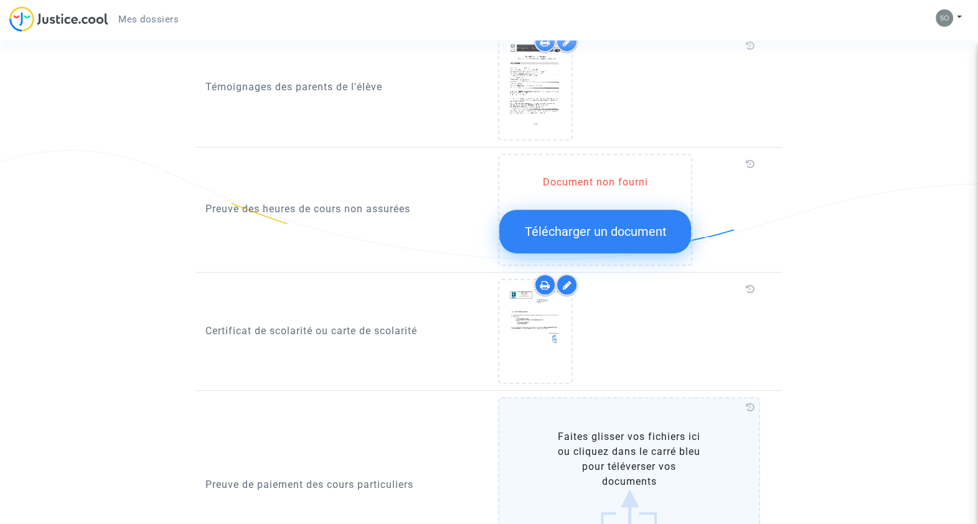
click at [586, 227] on span "Télécharger un document" at bounding box center [595, 231] width 142 height 15
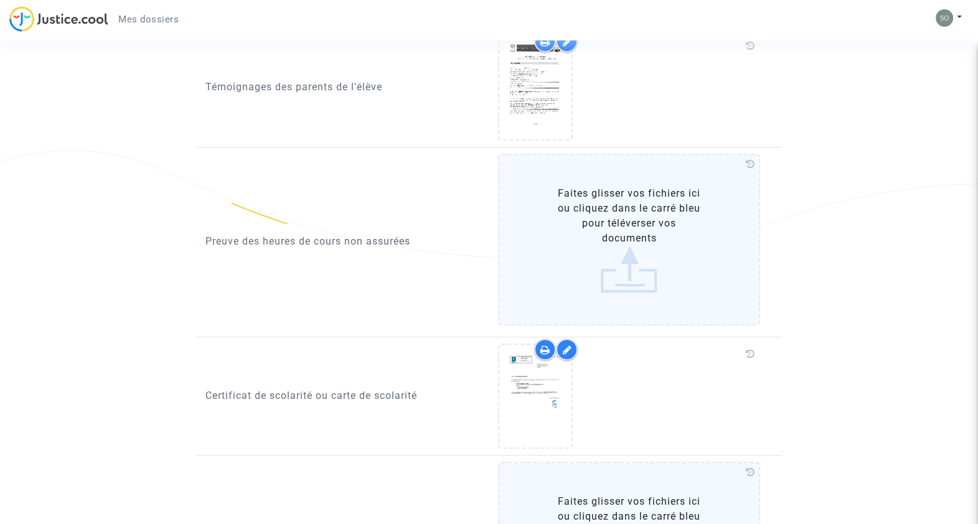
click at [616, 247] on label "Faites glisser vos fichiers ici ou cliquez dans le carré bleu pour téléverser v…" at bounding box center [629, 240] width 262 height 172
click at [0, 0] on input "Faites glisser vos fichiers ici ou cliquez dans le carré bleu pour téléverser v…" at bounding box center [0, 0] width 0 height 0
click at [619, 277] on label "Faites glisser vos fichiers ici ou cliquez dans le carré bleu pour téléverser v…" at bounding box center [629, 240] width 262 height 172
click at [0, 0] on input "Faites glisser vos fichiers ici ou cliquez dans le carré bleu pour téléverser v…" at bounding box center [0, 0] width 0 height 0
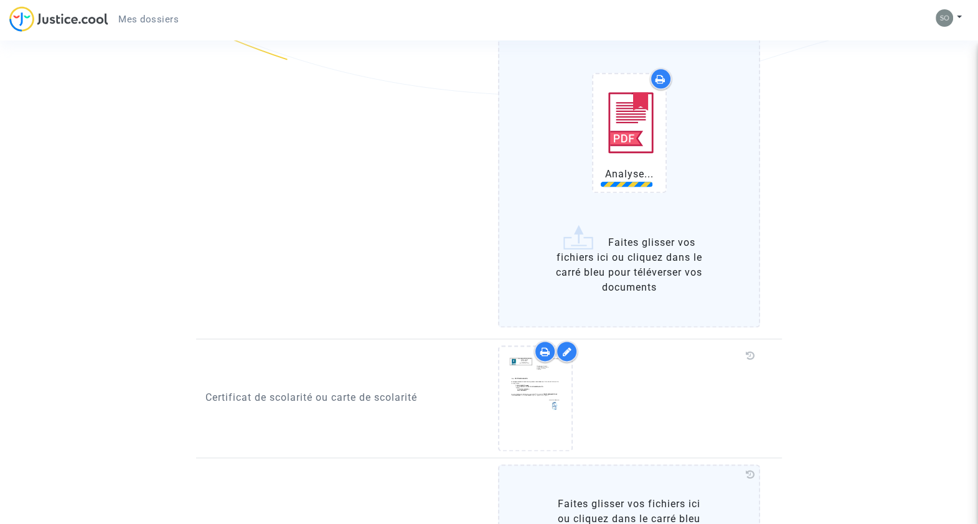
scroll to position [2006, 0]
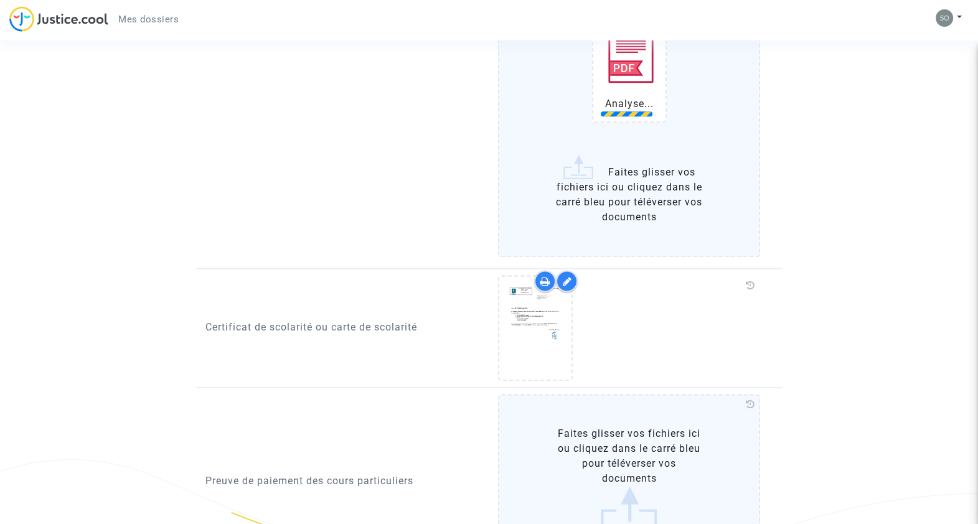
click at [0, 0] on input "20250612_Messagerie ENT_ Date fin des cours et rattrapage heures d’espagnol_M. …" at bounding box center [0, 0] width 0 height 0
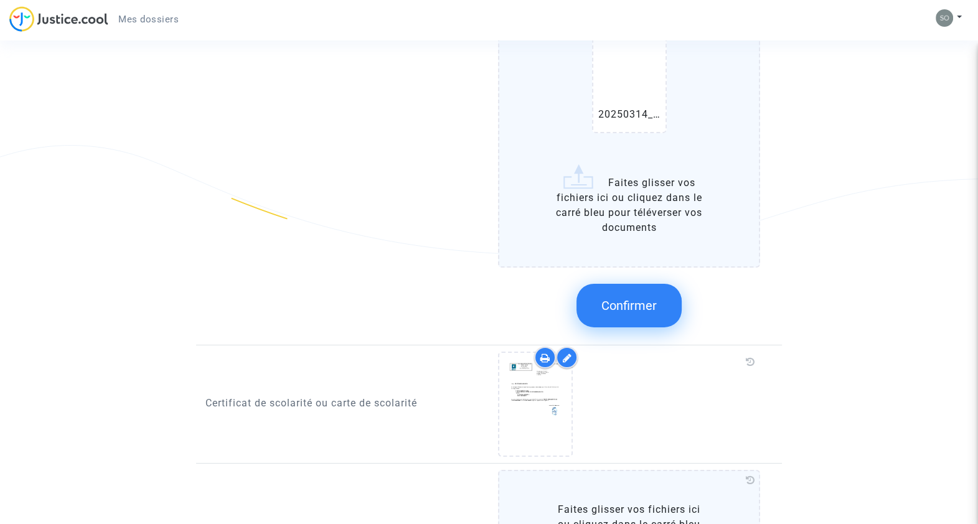
scroll to position [5040, 0]
click at [607, 298] on button "Confirmer" at bounding box center [628, 305] width 105 height 44
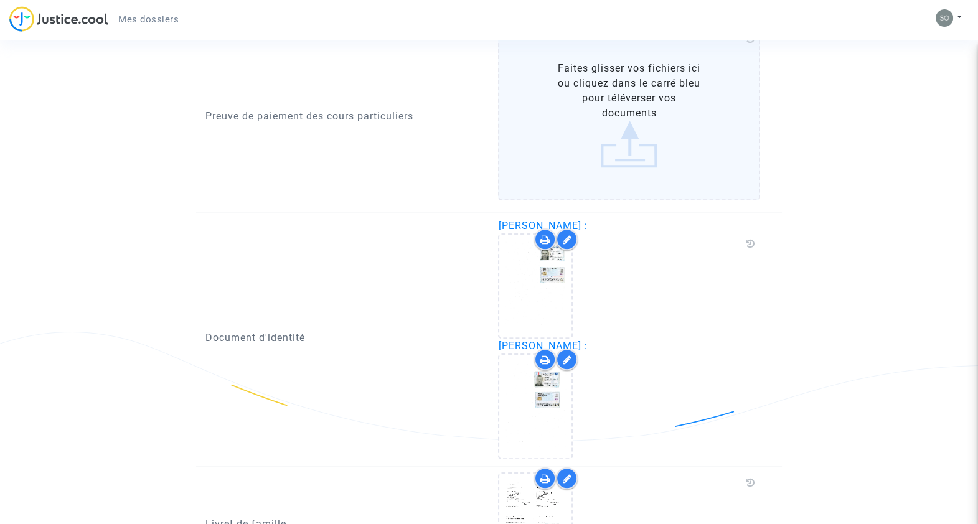
scroll to position [958, 0]
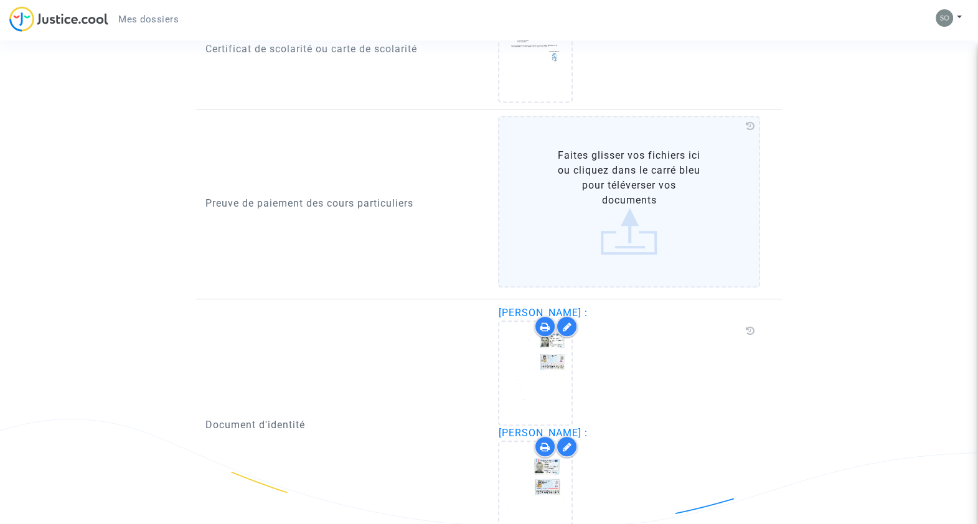
click at [619, 225] on label "Faites glisser vos fichiers ici ou cliquez dans le carré bleu pour téléverser v…" at bounding box center [629, 202] width 262 height 172
click at [0, 0] on input "Faites glisser vos fichiers ici ou cliquez dans le carré bleu pour téléverser v…" at bounding box center [0, 0] width 0 height 0
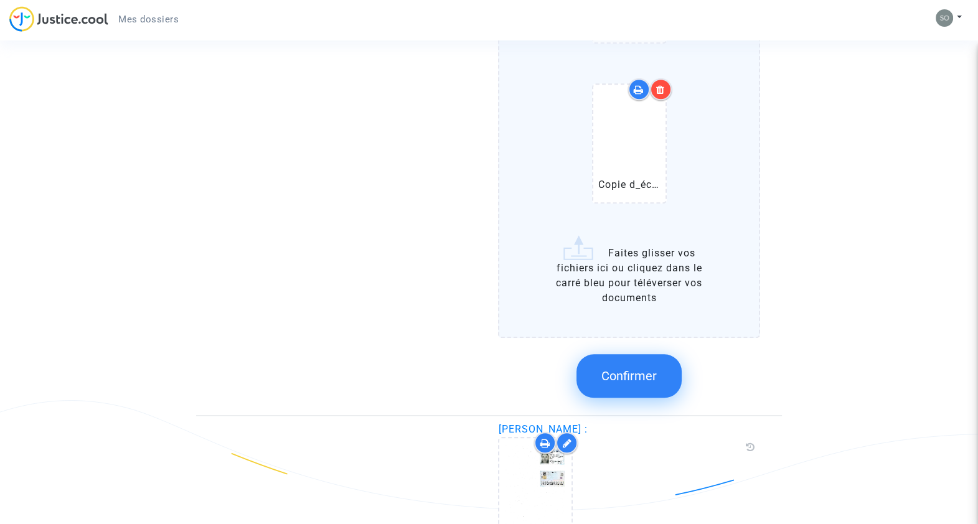
scroll to position [1581, 0]
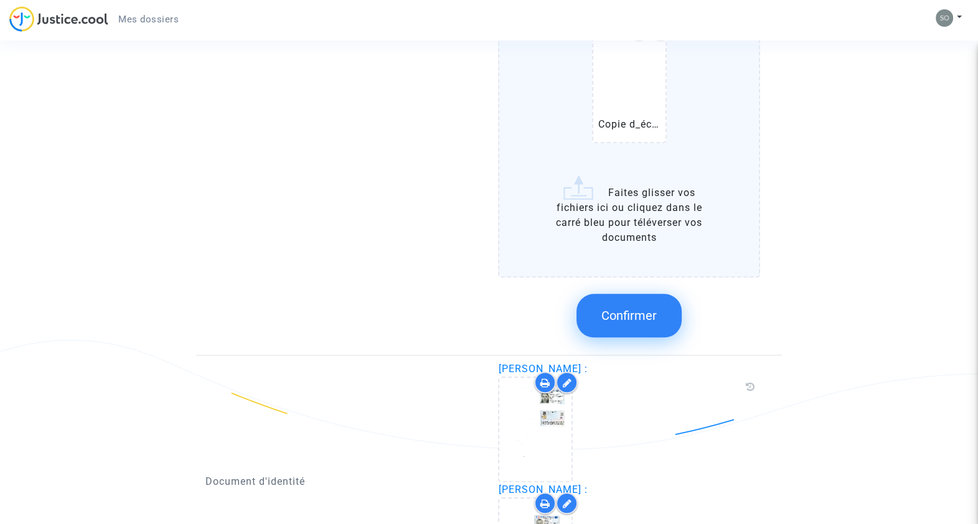
click at [625, 301] on button "Confirmer" at bounding box center [628, 316] width 105 height 44
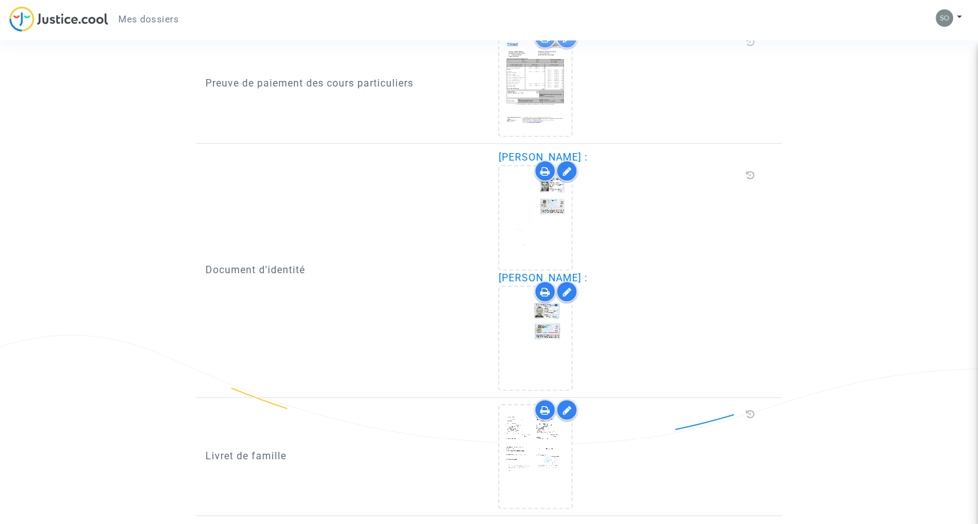
scroll to position [1120, 0]
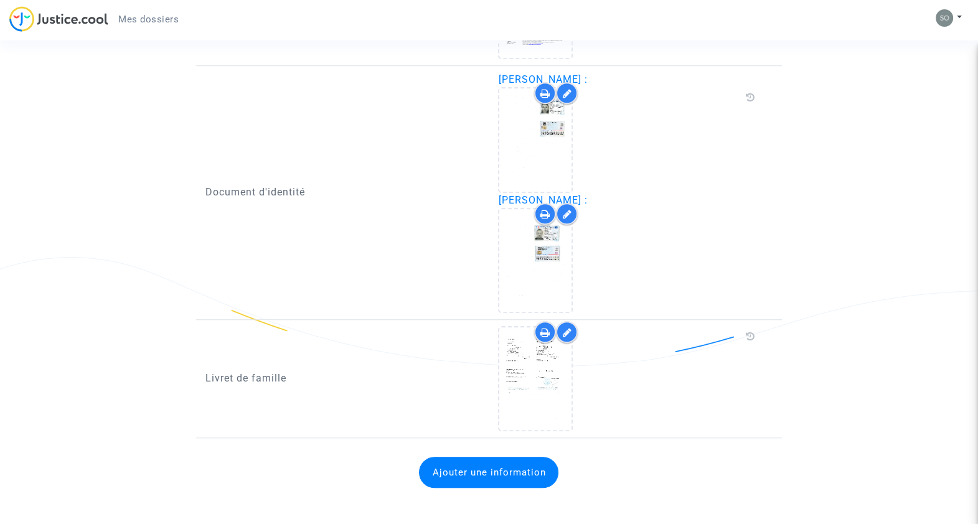
click at [510, 463] on button "Ajouter une information" at bounding box center [488, 472] width 139 height 31
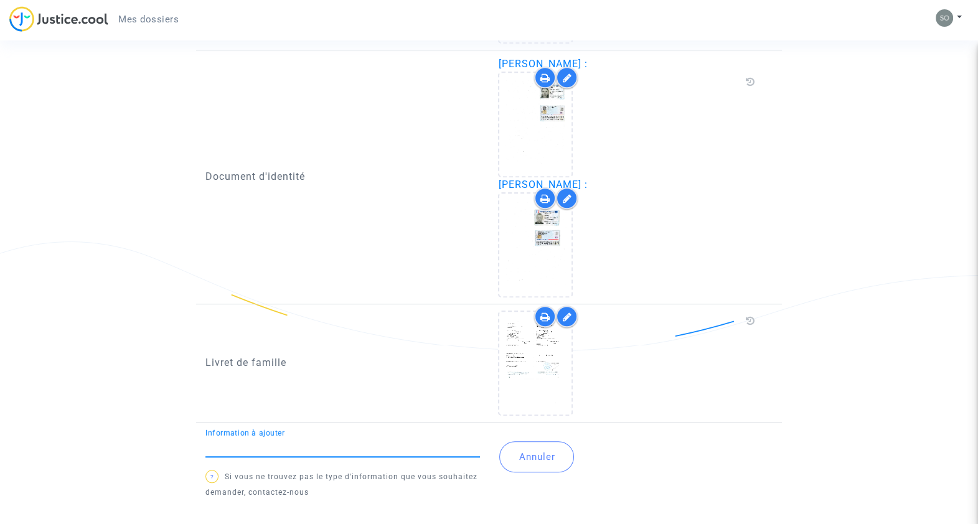
scroll to position [1145, 0]
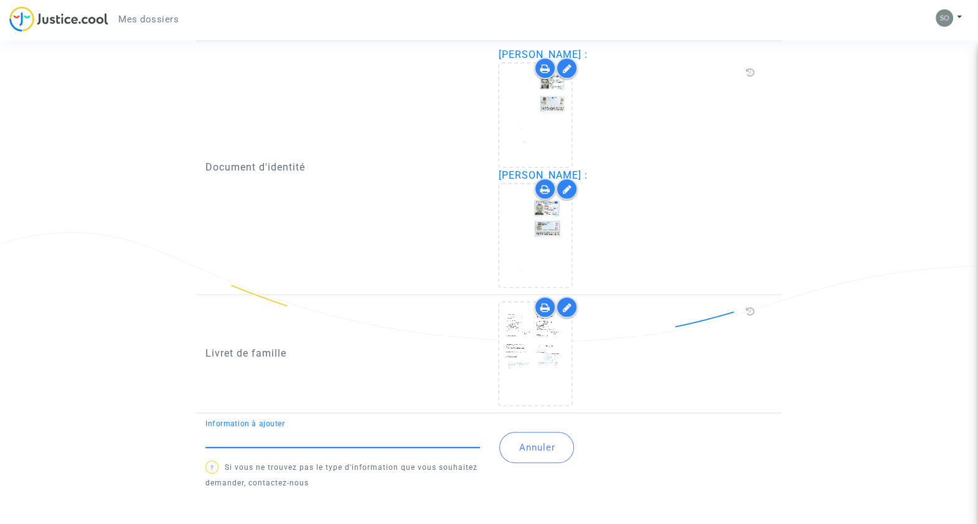
click at [532, 439] on button "Annuler" at bounding box center [536, 447] width 75 height 31
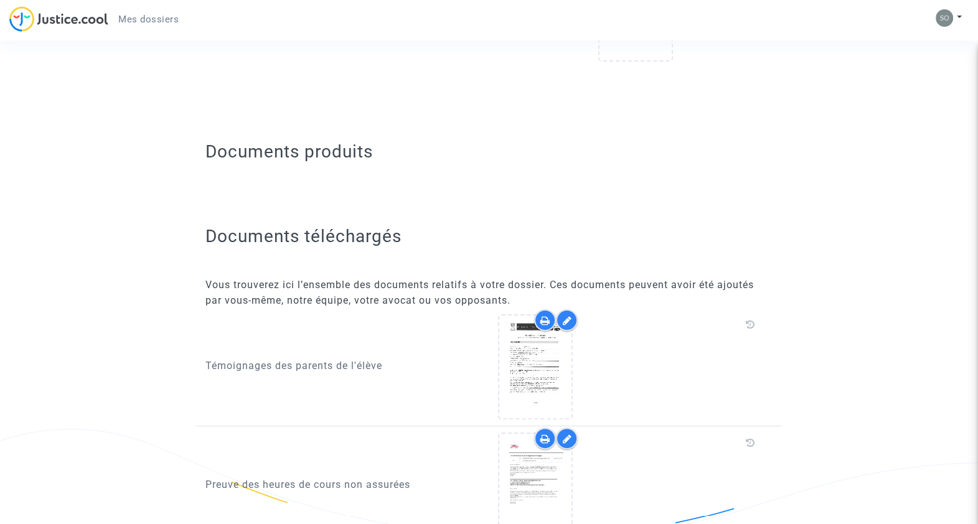
scroll to position [109, 0]
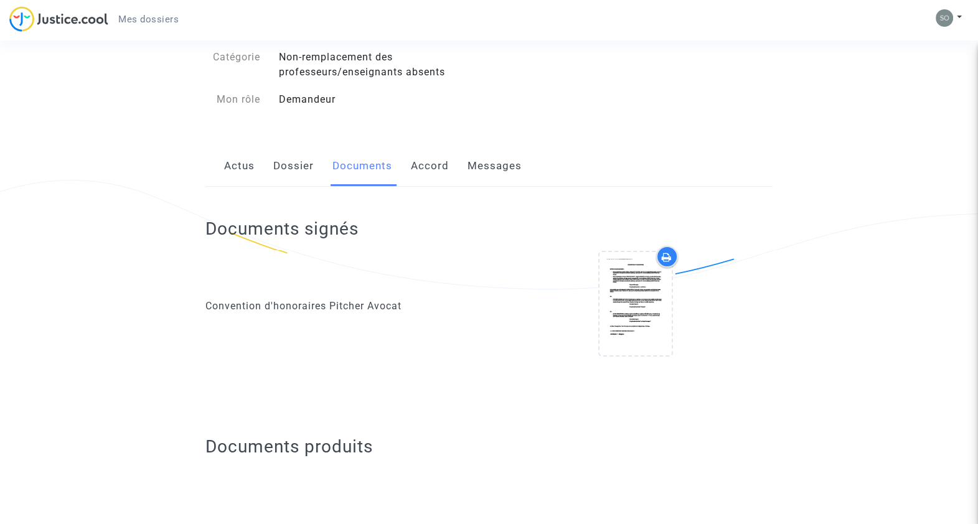
click at [438, 162] on link "Accord" at bounding box center [430, 166] width 38 height 41
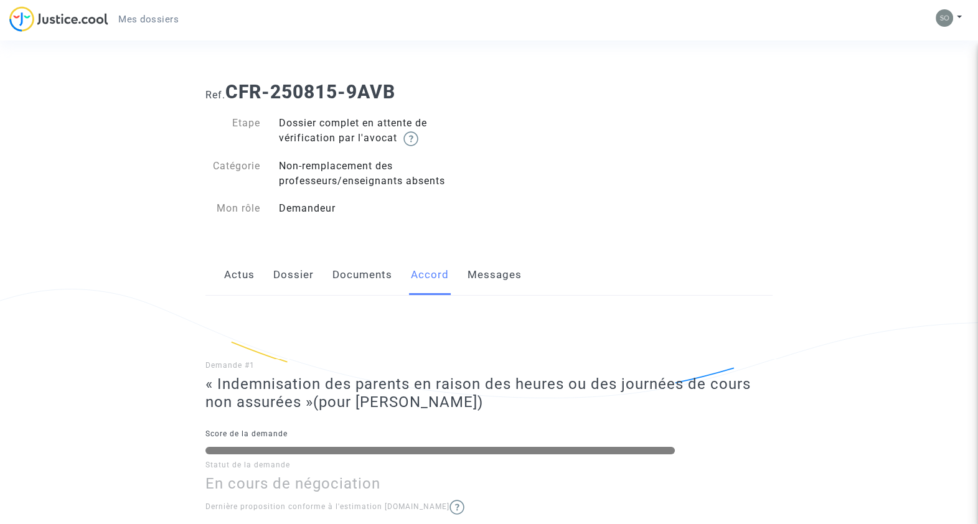
click at [495, 273] on link "Messages" at bounding box center [494, 275] width 54 height 41
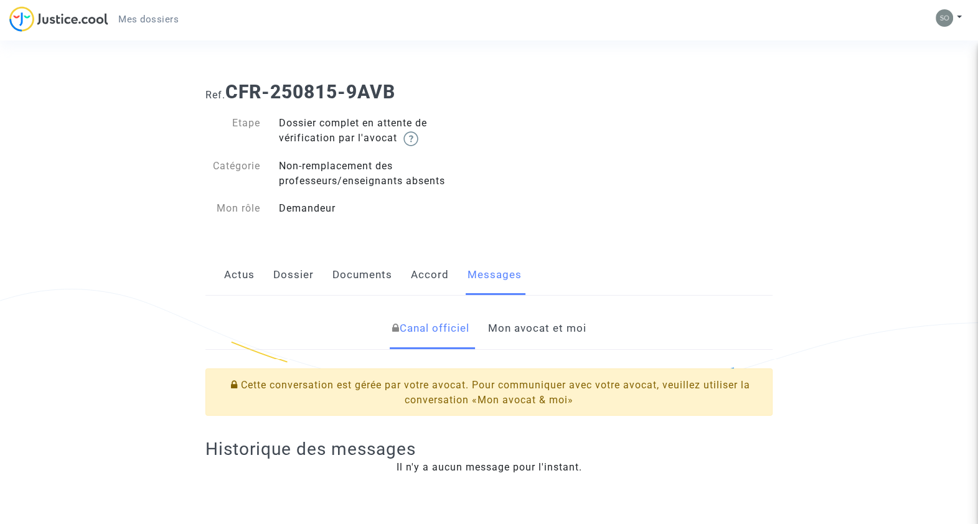
click at [375, 275] on link "Documents" at bounding box center [362, 275] width 60 height 41
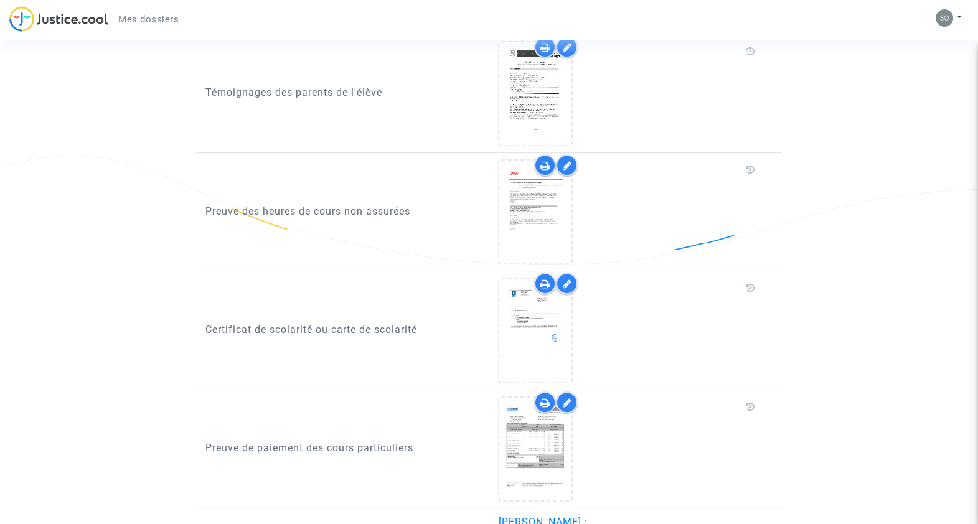
scroll to position [654, 0]
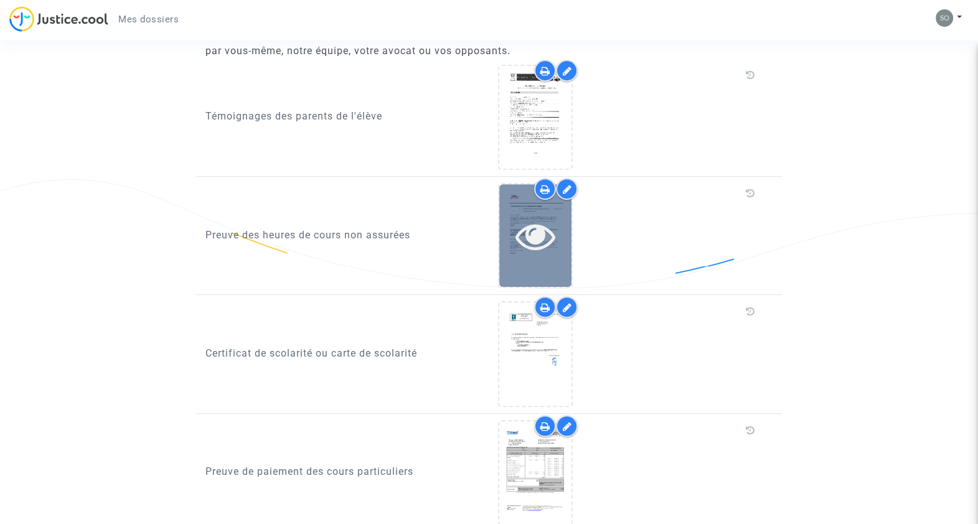
click at [544, 231] on icon at bounding box center [535, 236] width 40 height 40
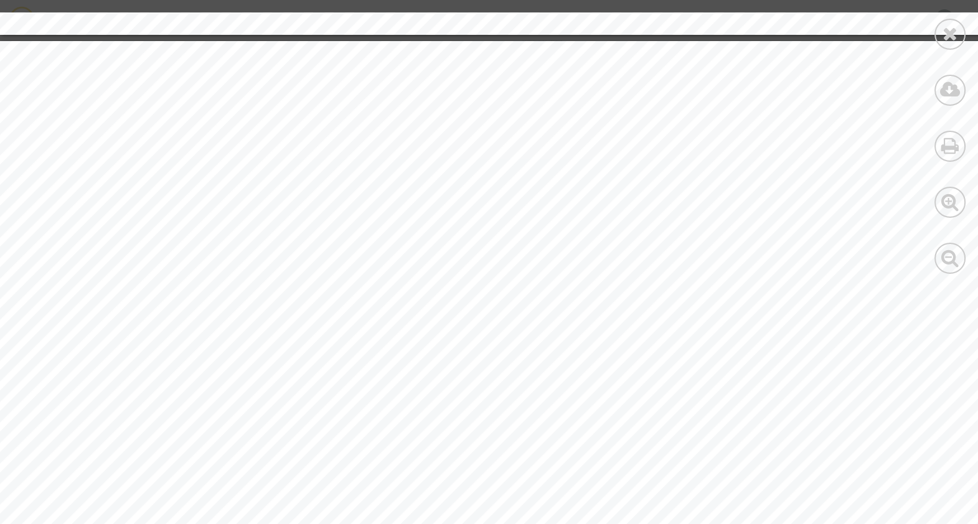
scroll to position [14784, 0]
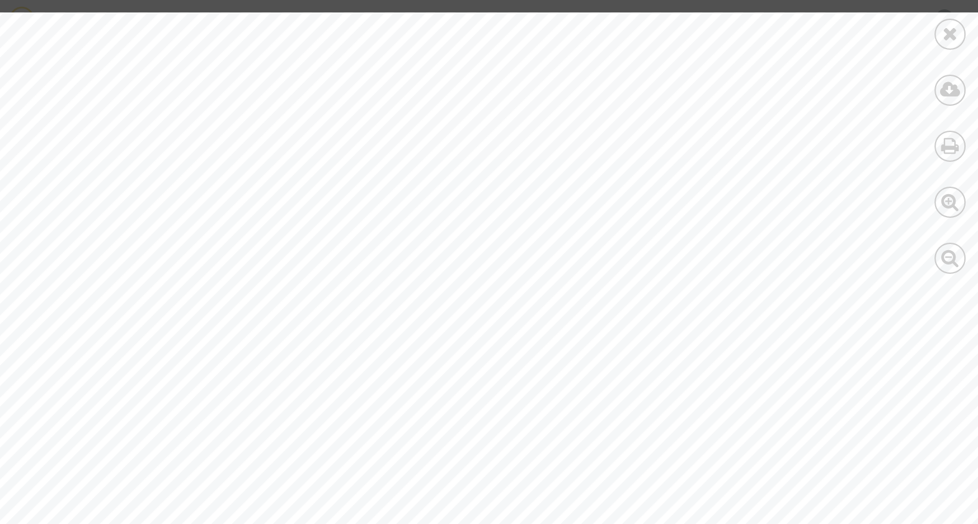
drag, startPoint x: 974, startPoint y: 115, endPoint x: 973, endPoint y: 148, distance: 33.0
click at [974, 140] on div at bounding box center [950, 143] width 56 height 286
click at [974, 152] on div at bounding box center [950, 143] width 56 height 286
click at [974, 177] on div at bounding box center [950, 143] width 56 height 286
click at [974, 194] on div at bounding box center [950, 143] width 56 height 286
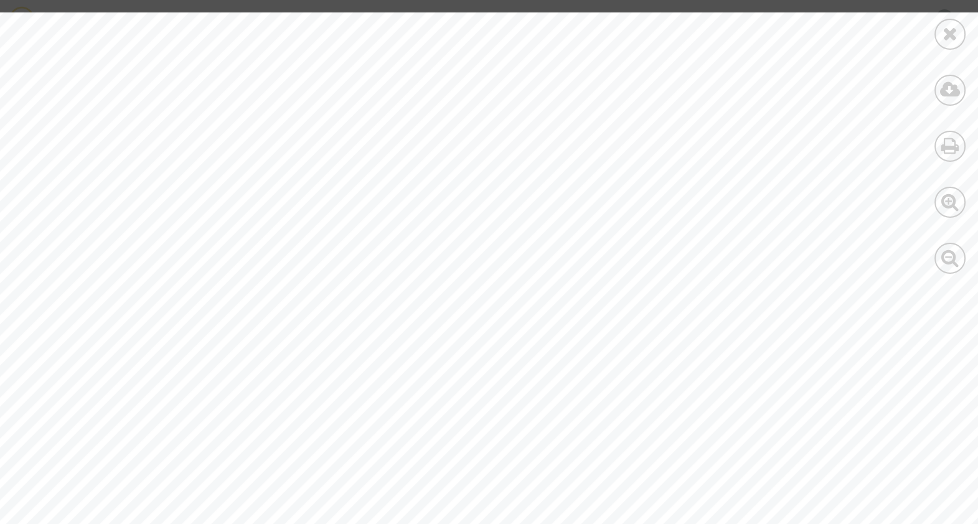
click at [850, 152] on div at bounding box center [593, 271] width 1187 height 839
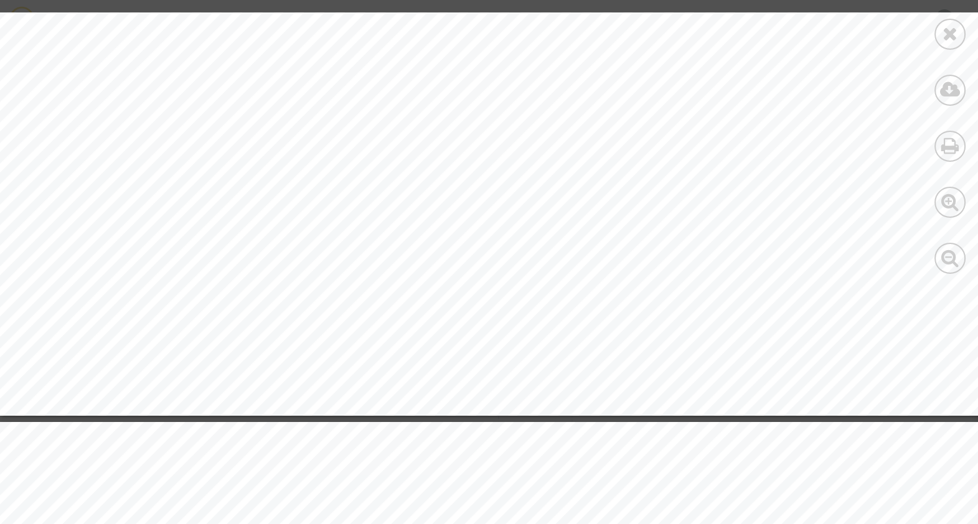
drag, startPoint x: 977, startPoint y: 142, endPoint x: 980, endPoint y: 194, distance: 52.4
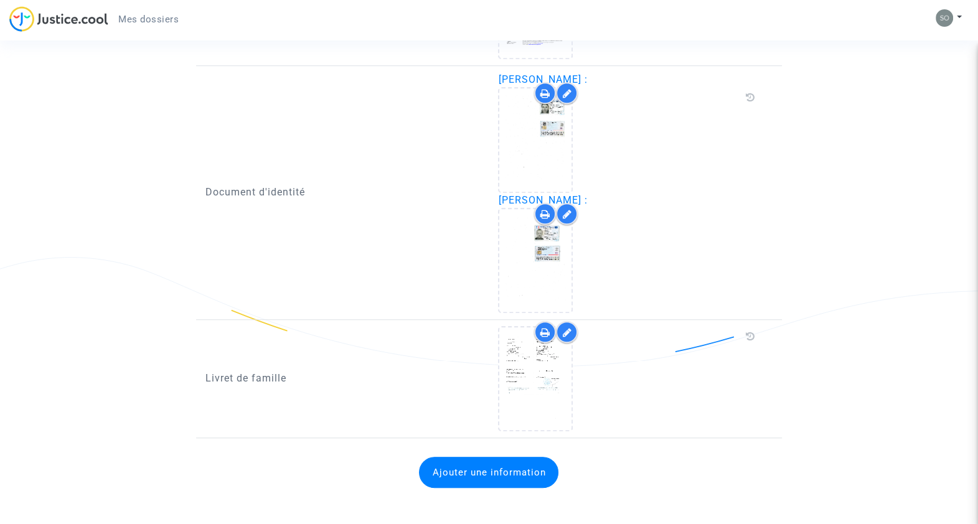
scroll to position [662, 0]
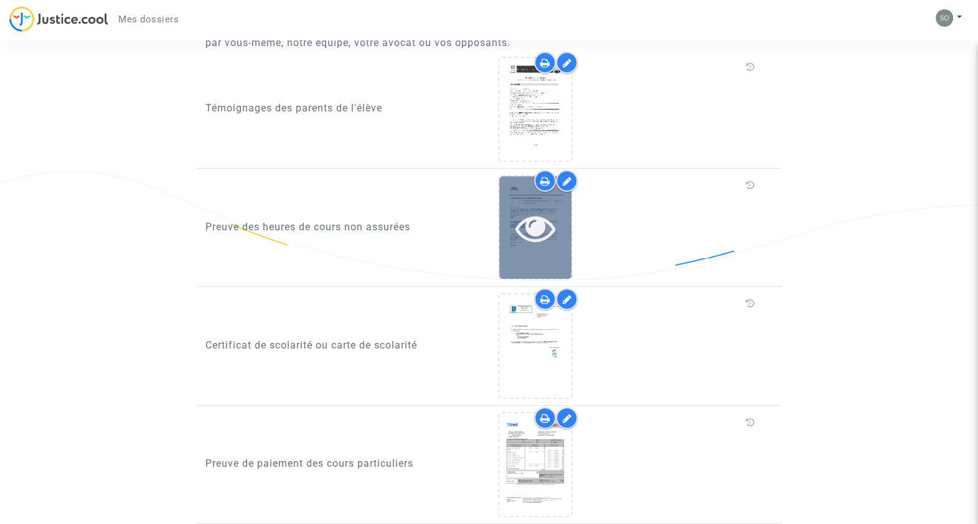
click at [523, 219] on icon at bounding box center [535, 228] width 40 height 40
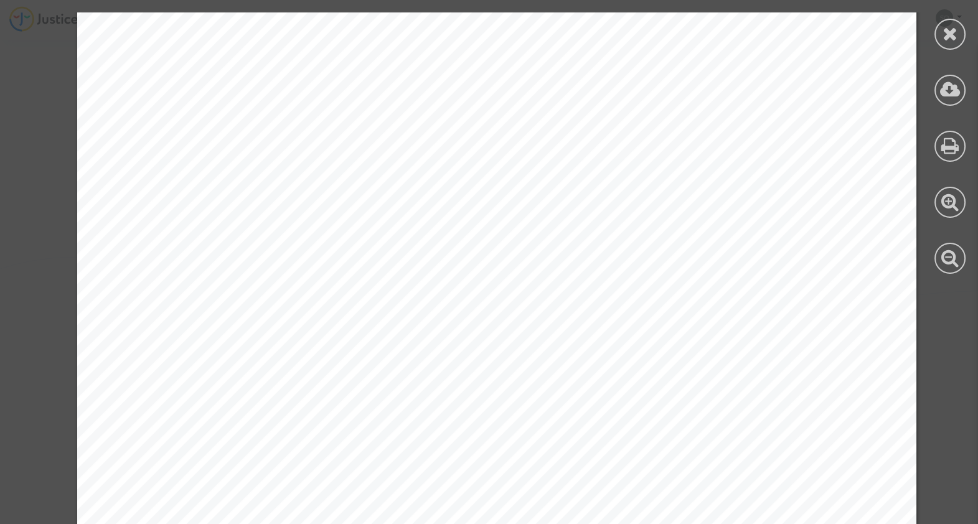
scroll to position [71877, 0]
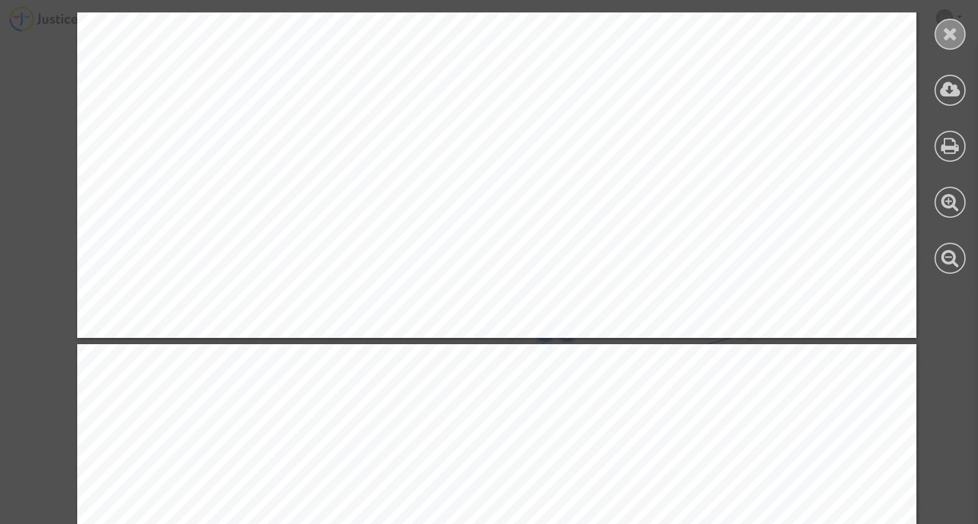
click at [959, 30] on div at bounding box center [949, 34] width 31 height 31
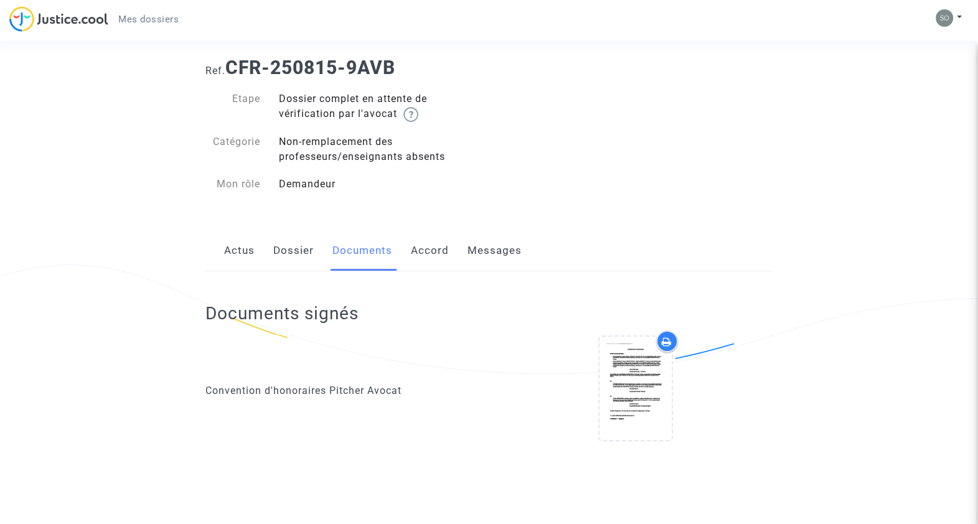
scroll to position [0, 0]
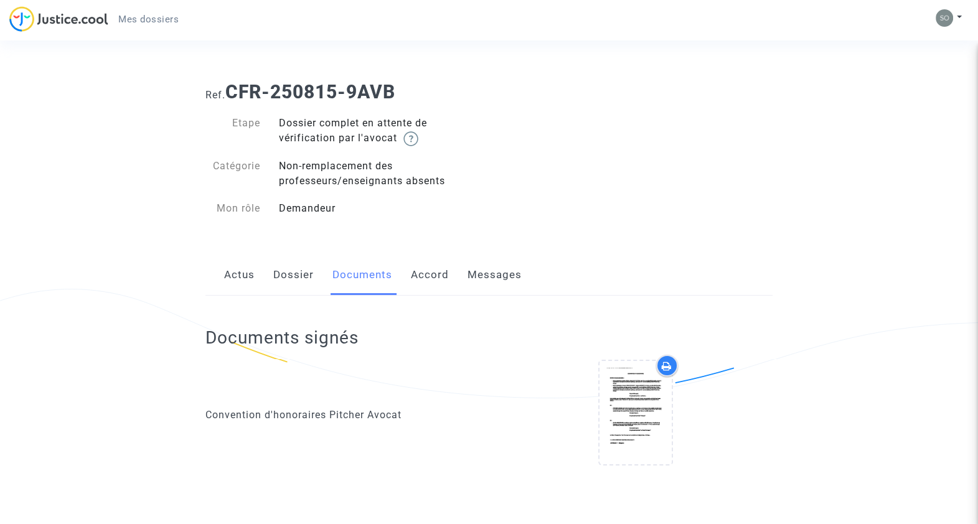
click at [131, 19] on span "Mes dossiers" at bounding box center [148, 19] width 60 height 11
